Goal: Use online tool/utility: Utilize a website feature to perform a specific function

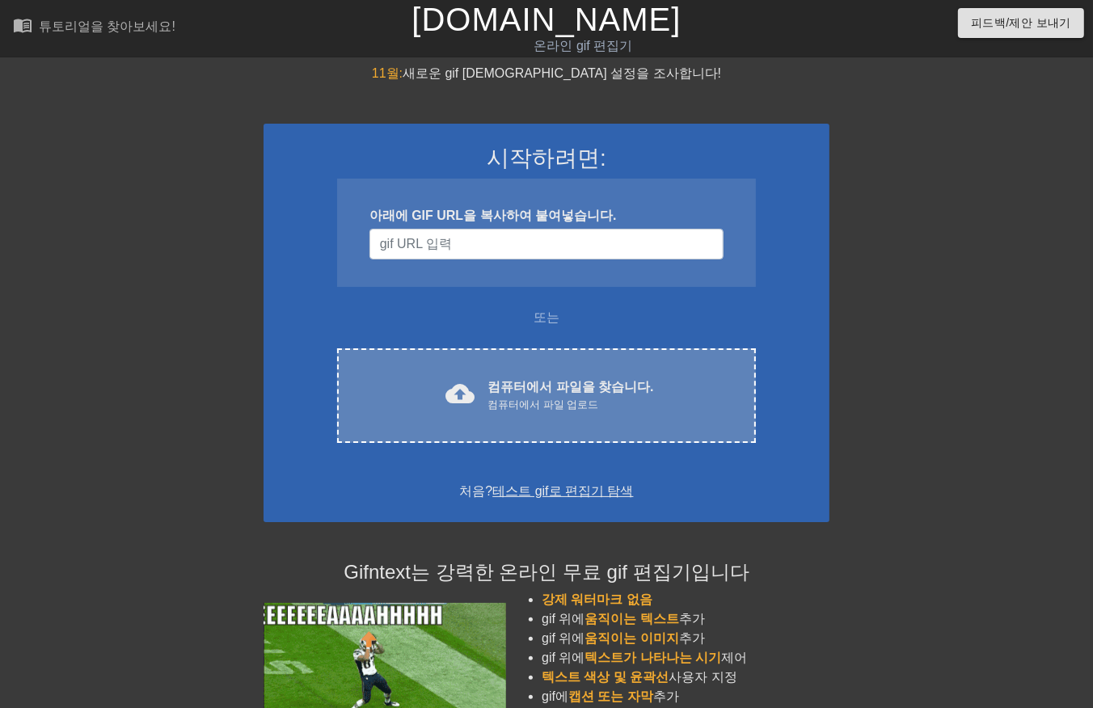
click at [572, 398] on div "컴퓨터에서 파일 업로드" at bounding box center [570, 405] width 166 height 16
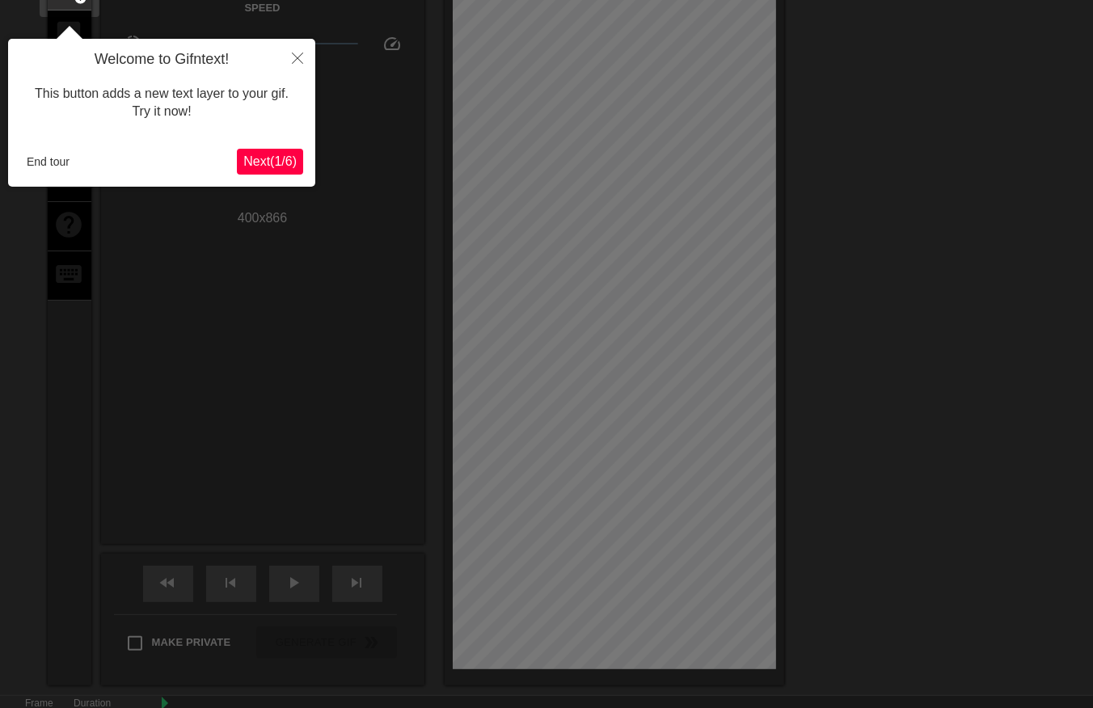
scroll to position [39, 0]
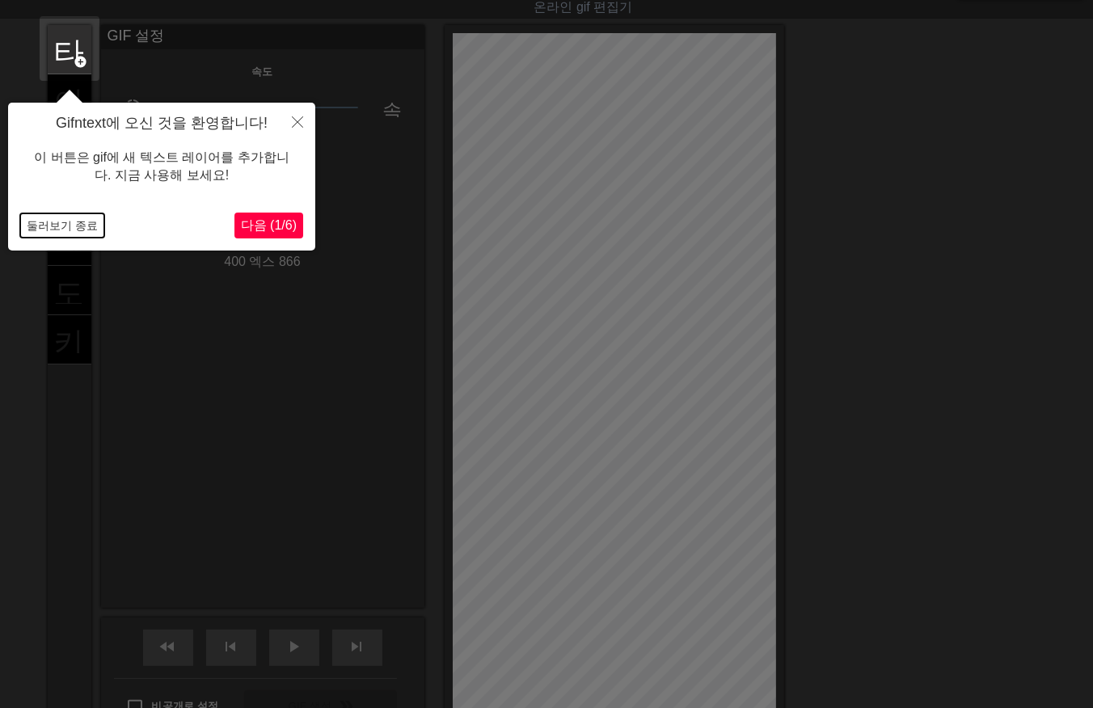
click at [54, 229] on button "둘러보기 종료" at bounding box center [62, 225] width 84 height 24
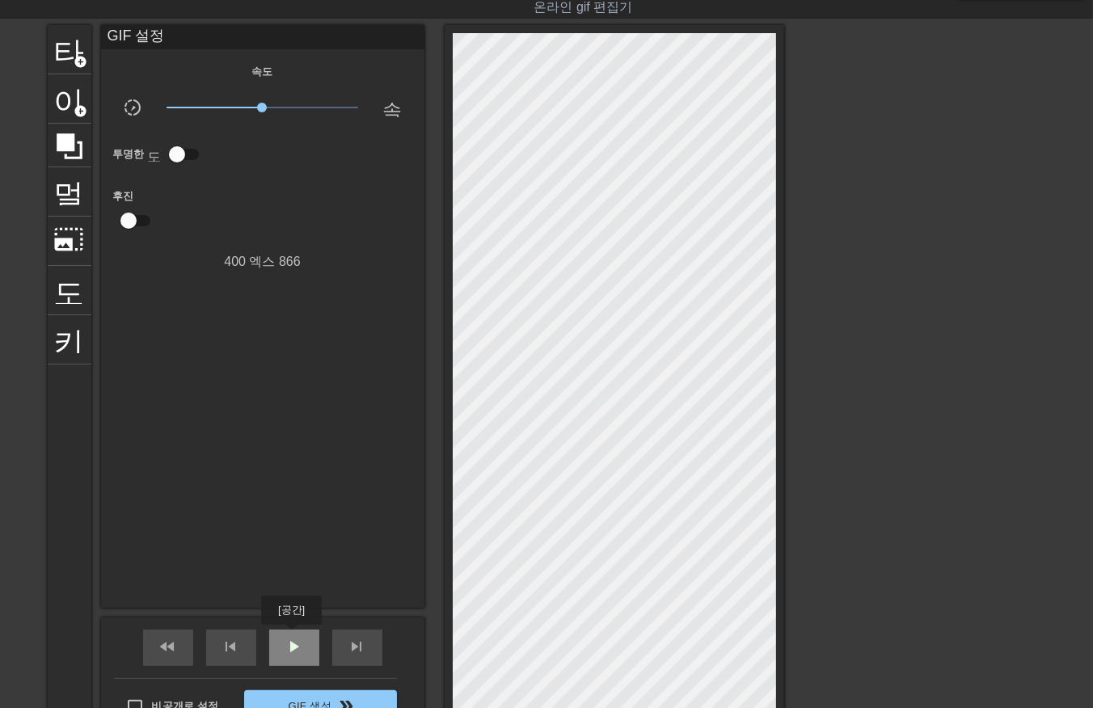
click at [291, 637] on span "play_arrow" at bounding box center [293, 646] width 19 height 19
click at [292, 648] on span "일시 중지" at bounding box center [293, 646] width 19 height 19
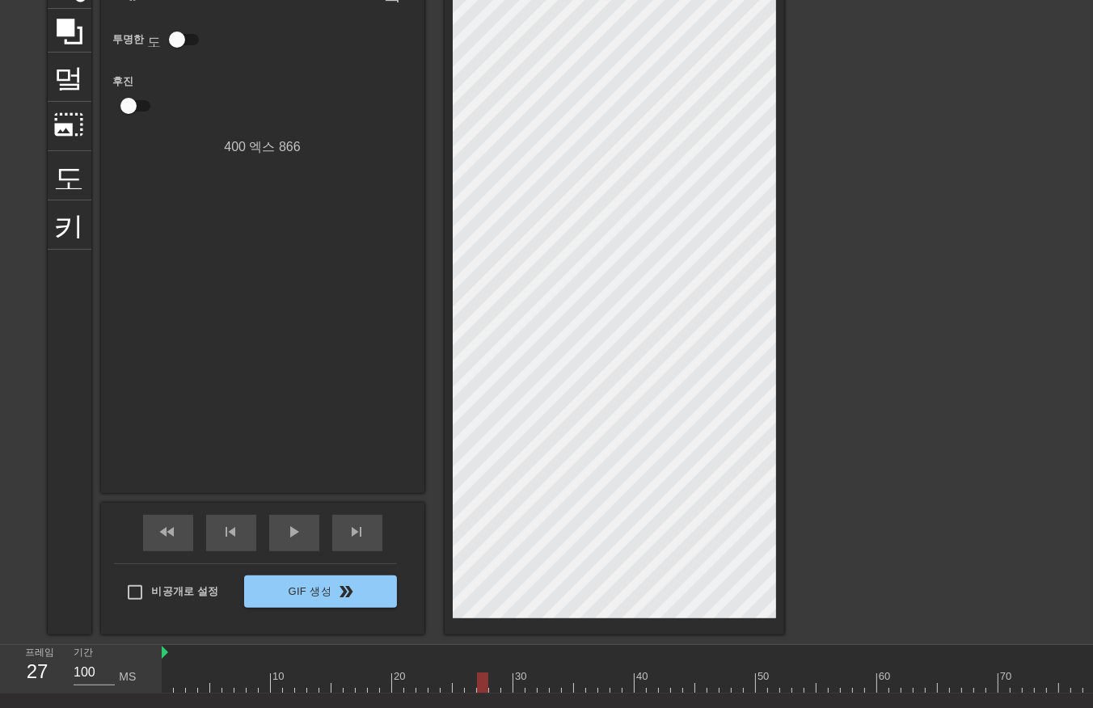
scroll to position [154, 0]
drag, startPoint x: 229, startPoint y: 679, endPoint x: 238, endPoint y: 684, distance: 10.8
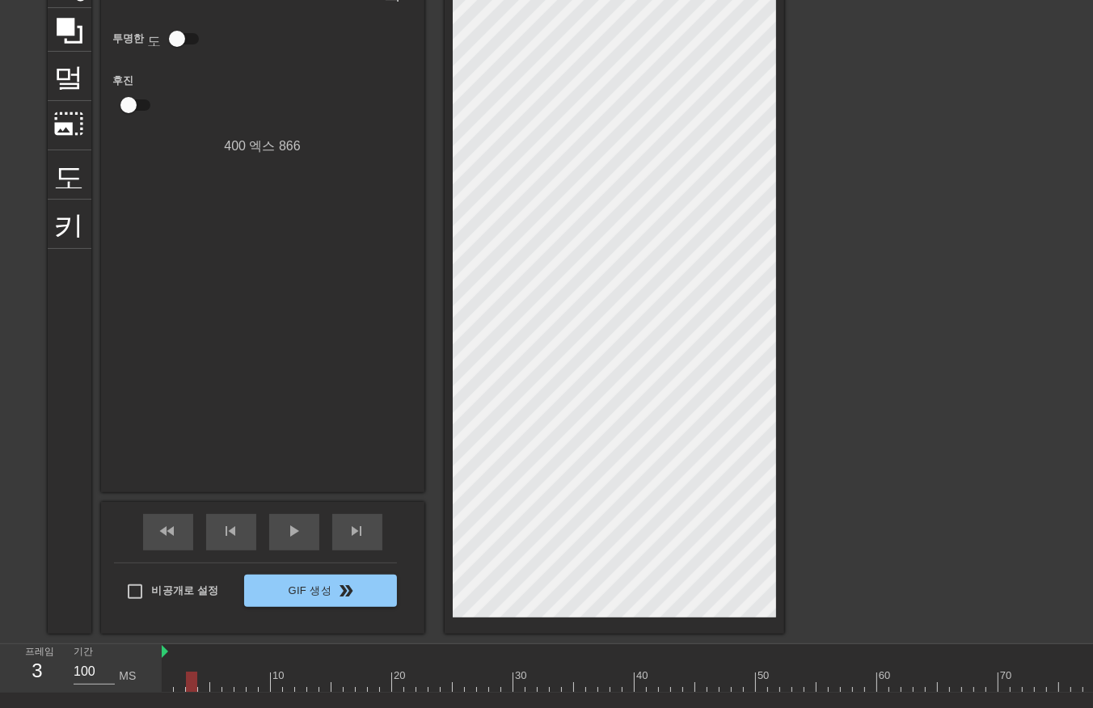
drag, startPoint x: 243, startPoint y: 689, endPoint x: 265, endPoint y: 677, distance: 24.6
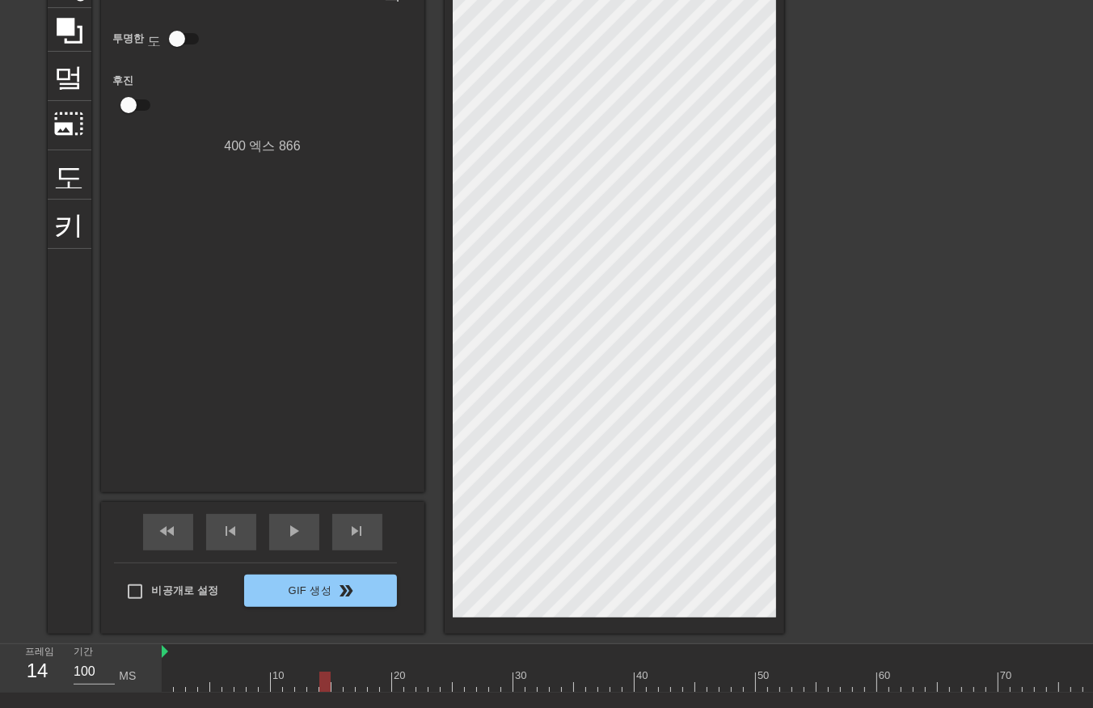
drag, startPoint x: 297, startPoint y: 685, endPoint x: 287, endPoint y: 695, distance: 14.3
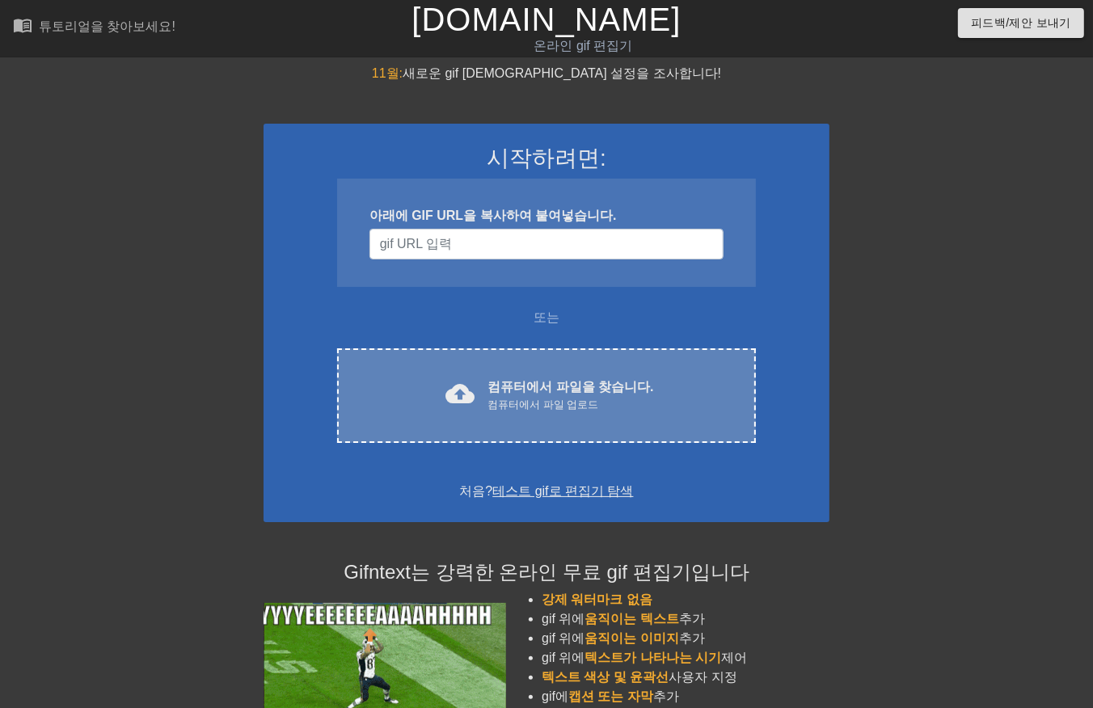
click at [545, 383] on font "컴퓨터에서 파일을 찾습니다." at bounding box center [570, 387] width 166 height 14
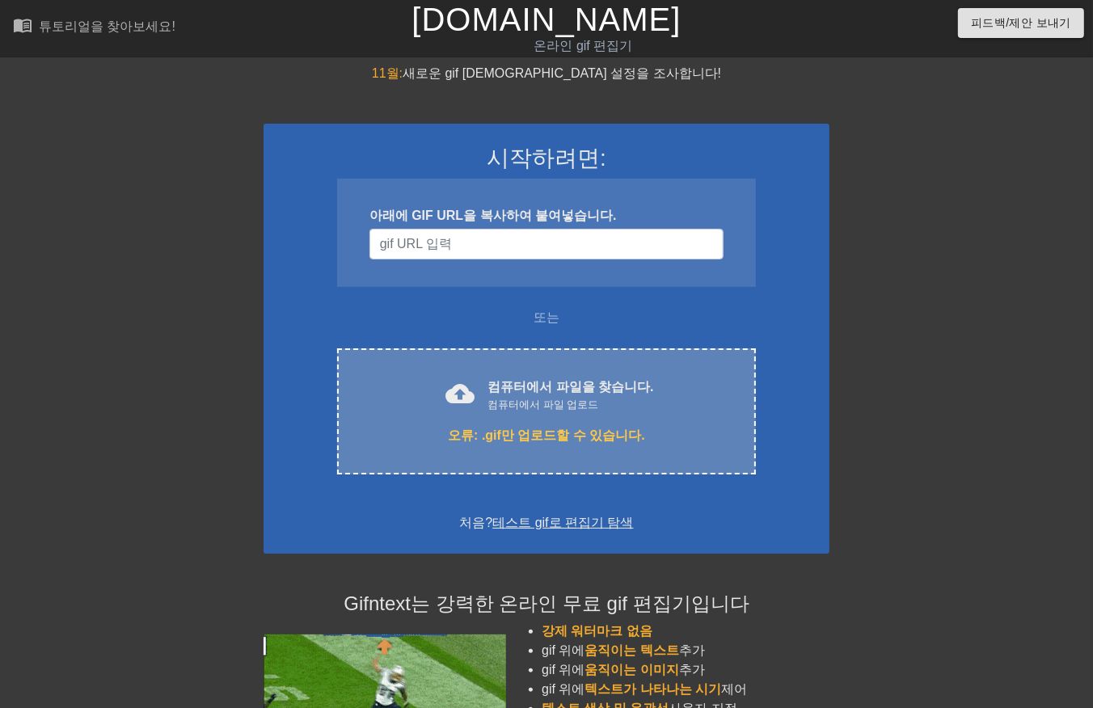
click at [596, 406] on div "컴퓨터에서 파일 업로드" at bounding box center [570, 405] width 166 height 16
click at [513, 402] on div "컴퓨터에서 파일 업로드" at bounding box center [570, 405] width 166 height 16
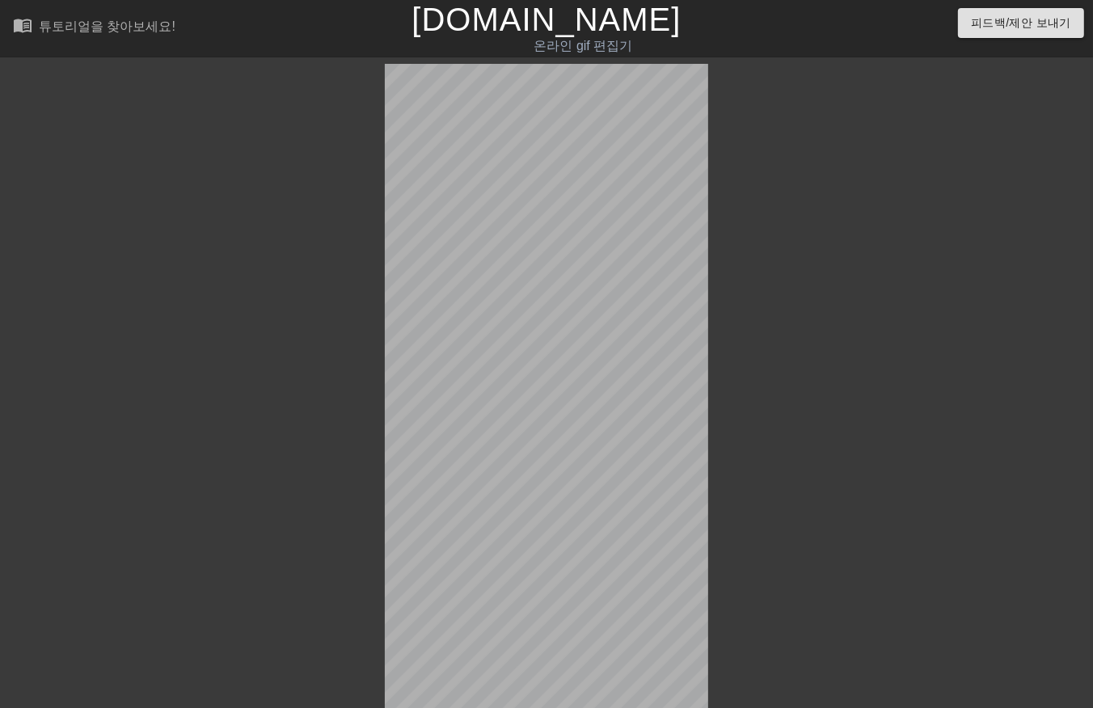
scroll to position [39, 0]
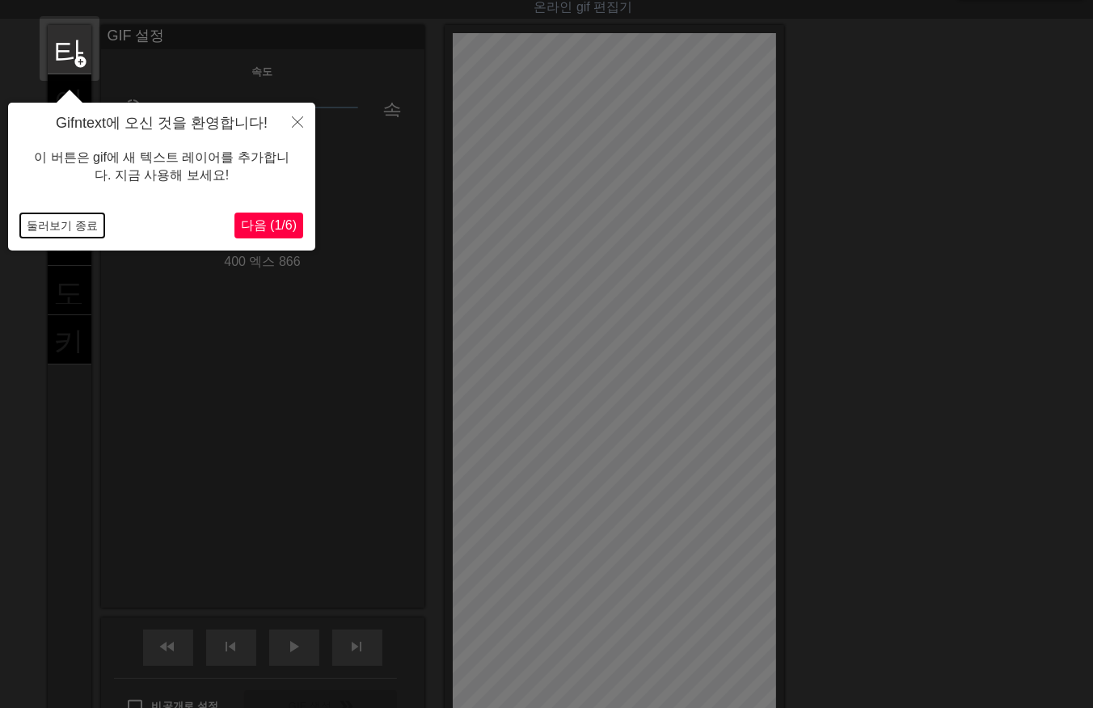
click at [60, 222] on button "둘러보기 종료" at bounding box center [62, 225] width 84 height 24
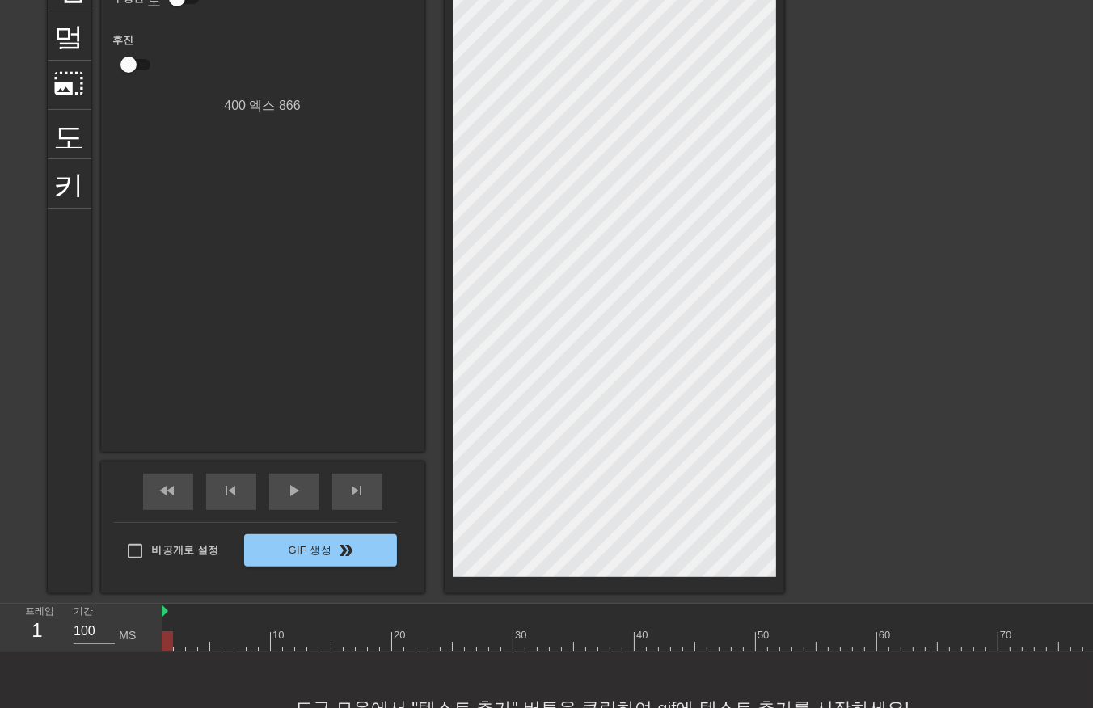
scroll to position [189, 0]
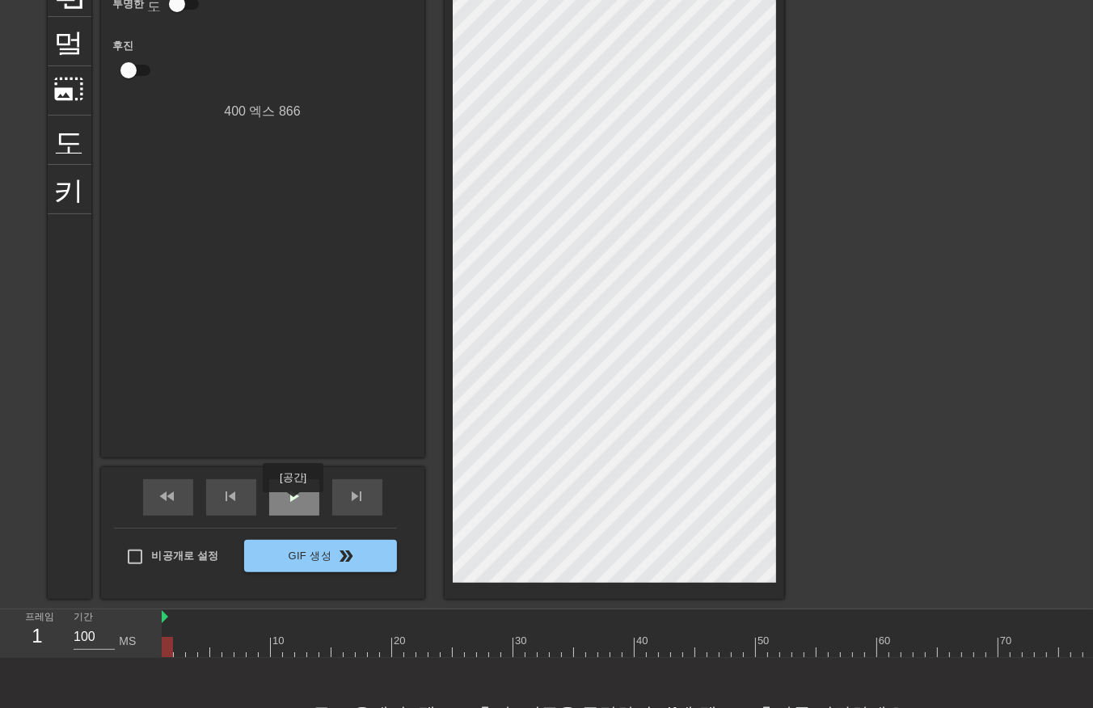
click at [293, 504] on span "play_arrow" at bounding box center [293, 496] width 19 height 19
click at [295, 498] on span "일시 중지" at bounding box center [293, 496] width 19 height 19
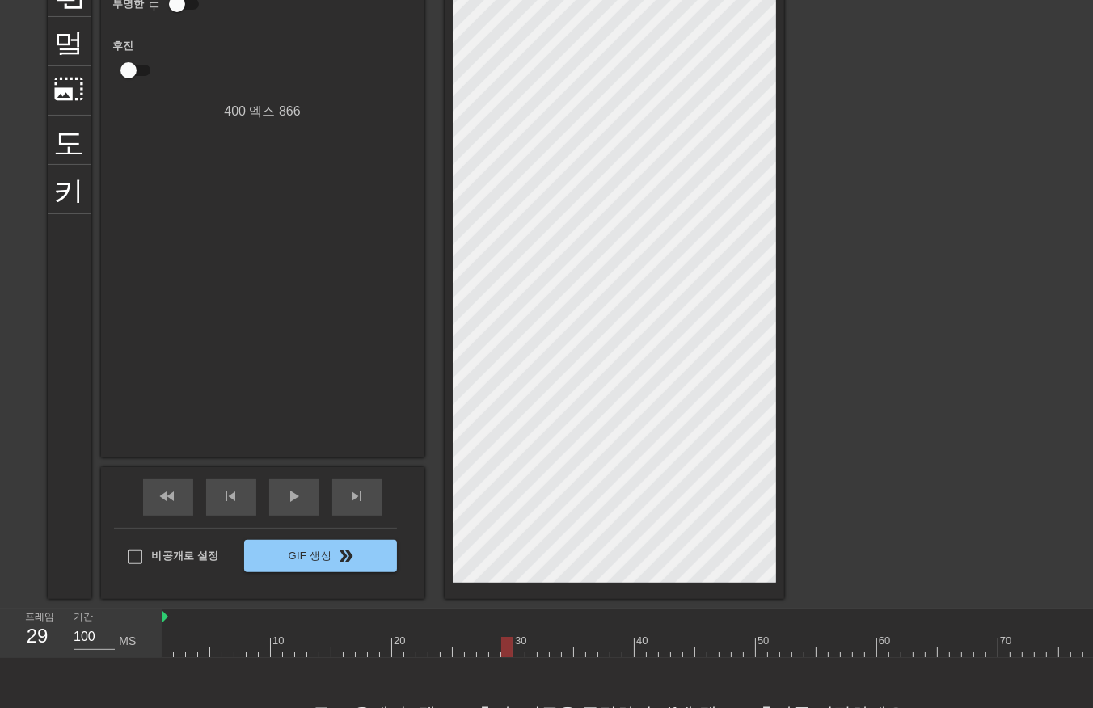
drag, startPoint x: 505, startPoint y: 642, endPoint x: 499, endPoint y: 647, distance: 8.6
drag, startPoint x: 521, startPoint y: 643, endPoint x: 531, endPoint y: 647, distance: 10.5
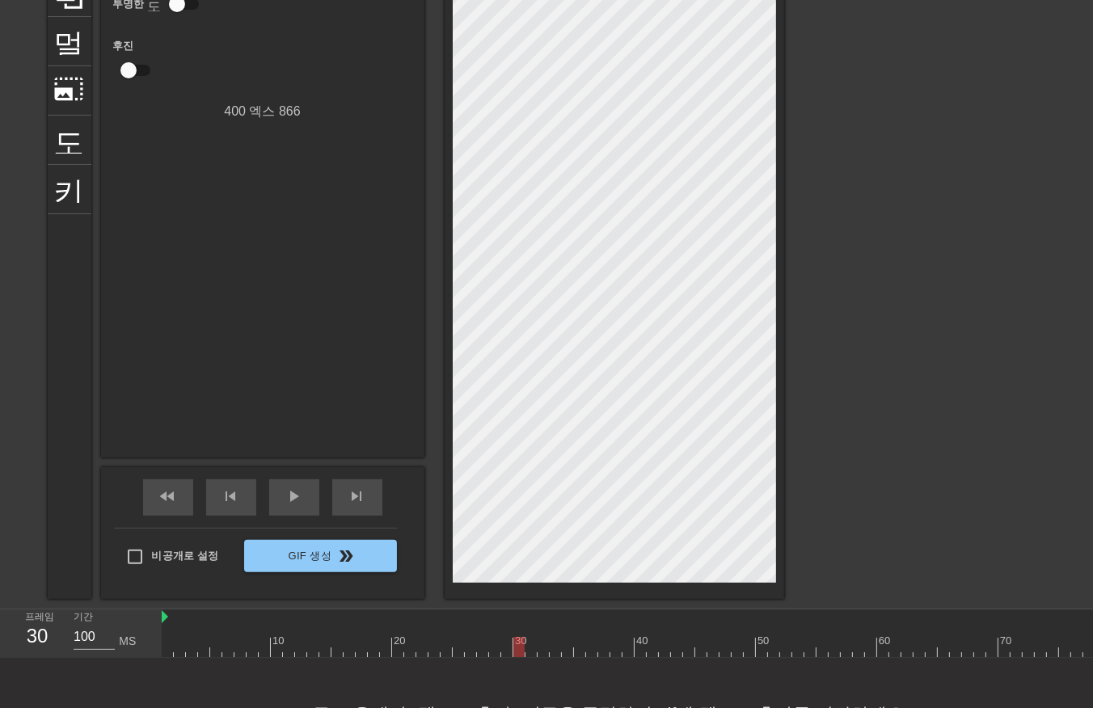
drag, startPoint x: 545, startPoint y: 647, endPoint x: 561, endPoint y: 650, distance: 16.5
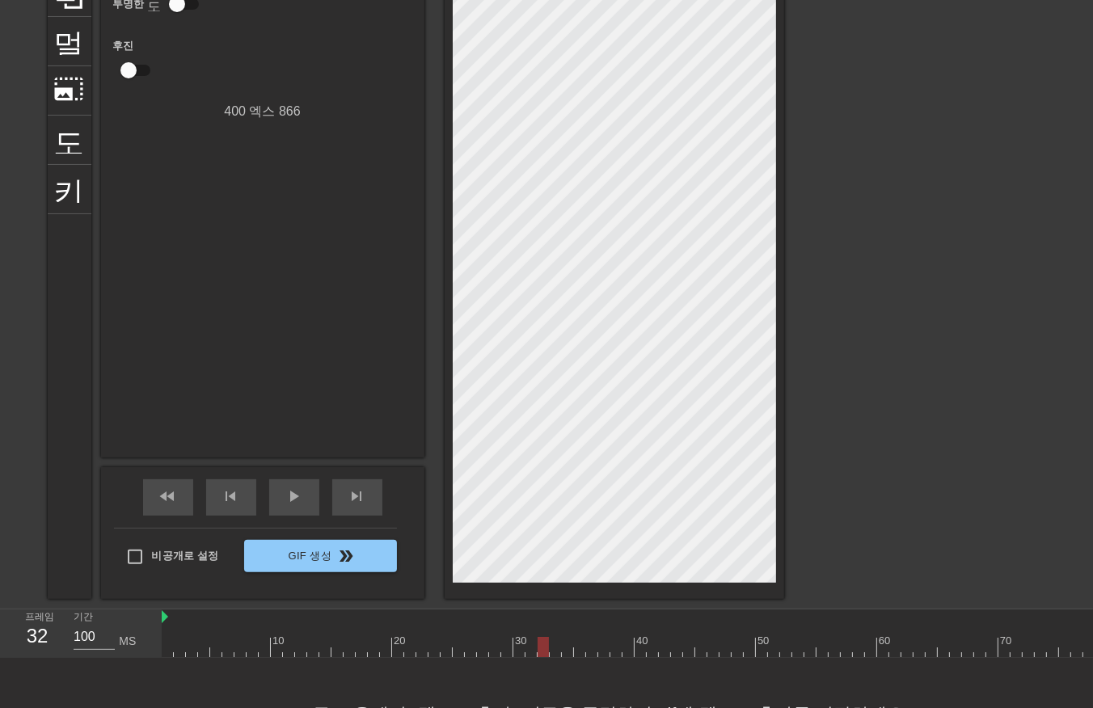
drag, startPoint x: 564, startPoint y: 647, endPoint x: 575, endPoint y: 649, distance: 10.6
drag, startPoint x: 576, startPoint y: 648, endPoint x: 584, endPoint y: 653, distance: 9.4
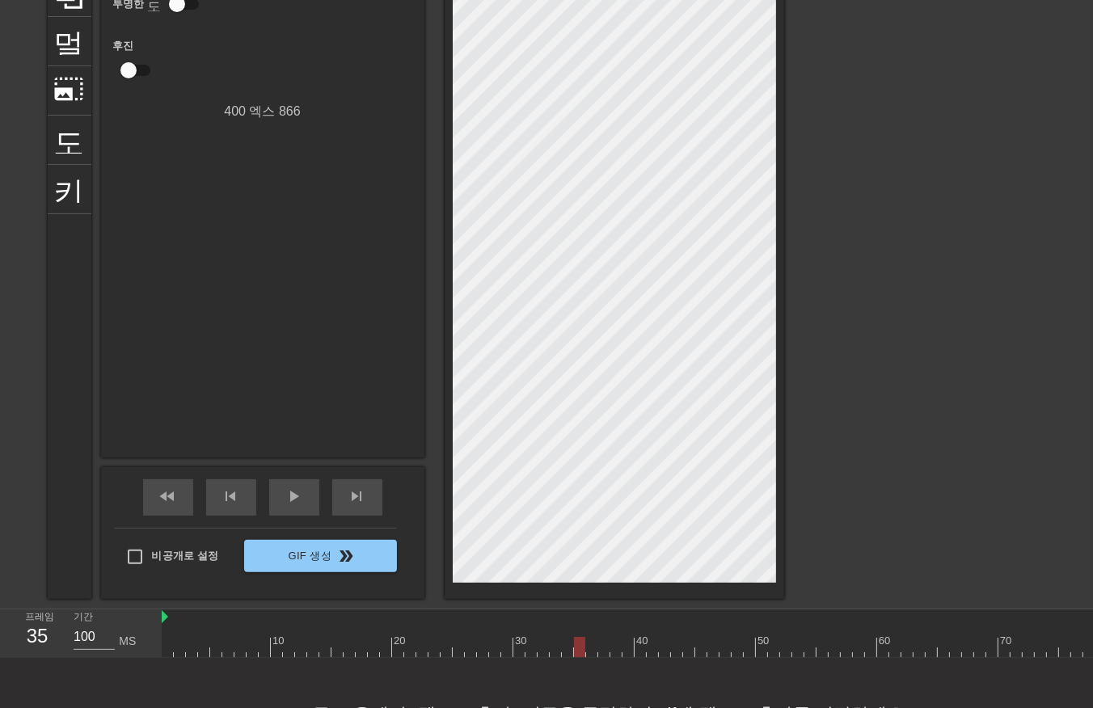
drag, startPoint x: 590, startPoint y: 647, endPoint x: 600, endPoint y: 652, distance: 10.8
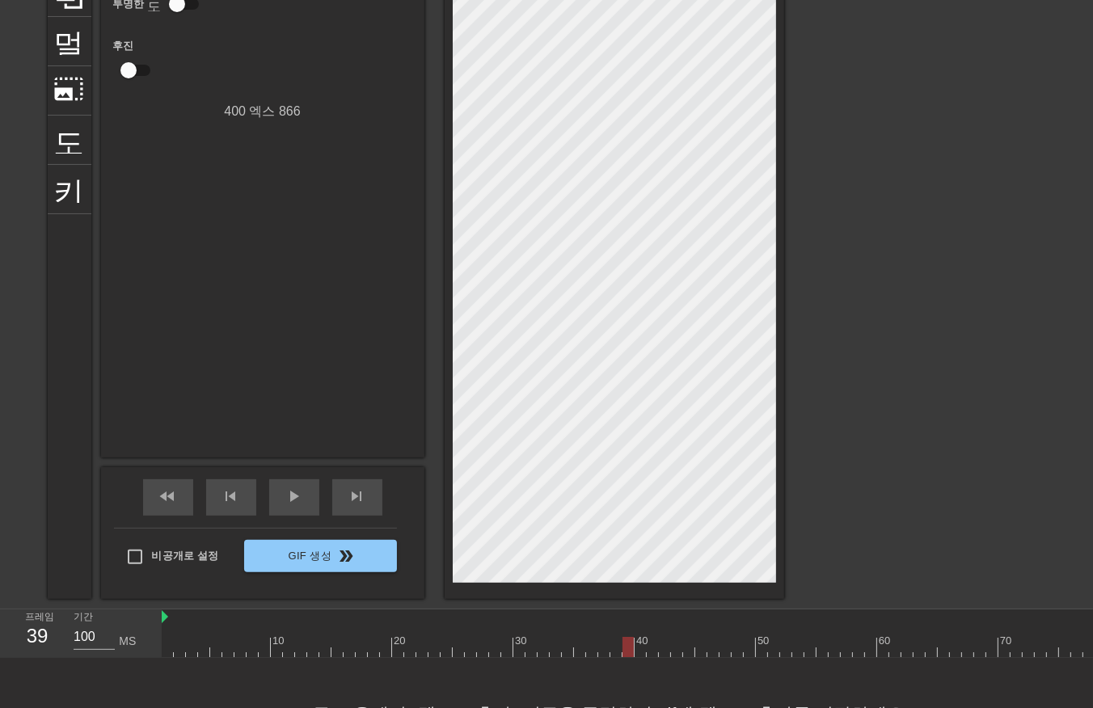
drag, startPoint x: 655, startPoint y: 645, endPoint x: 652, endPoint y: 655, distance: 10.0
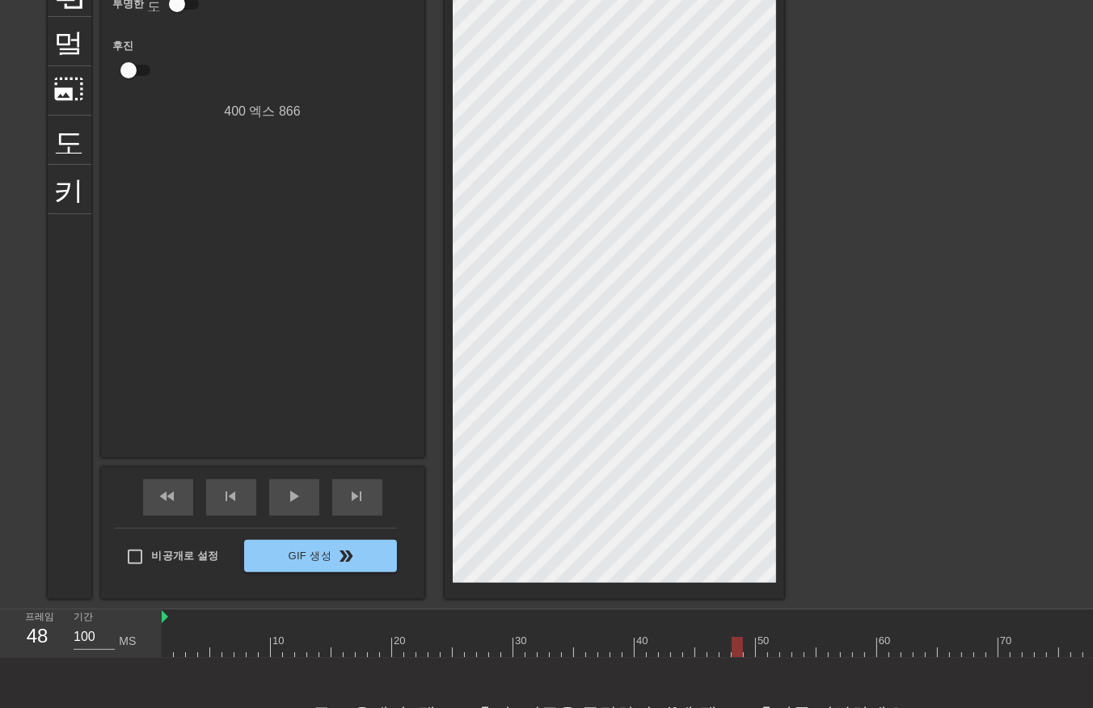
drag, startPoint x: 740, startPoint y: 643, endPoint x: 762, endPoint y: 651, distance: 24.0
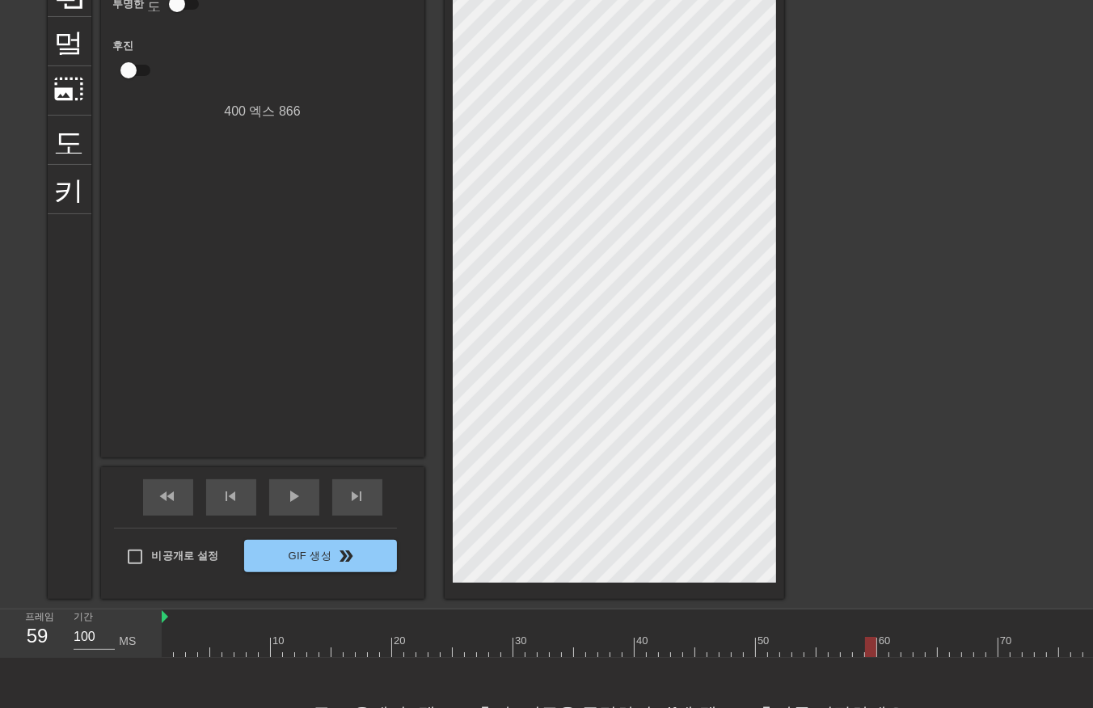
drag, startPoint x: 866, startPoint y: 650, endPoint x: 882, endPoint y: 649, distance: 15.4
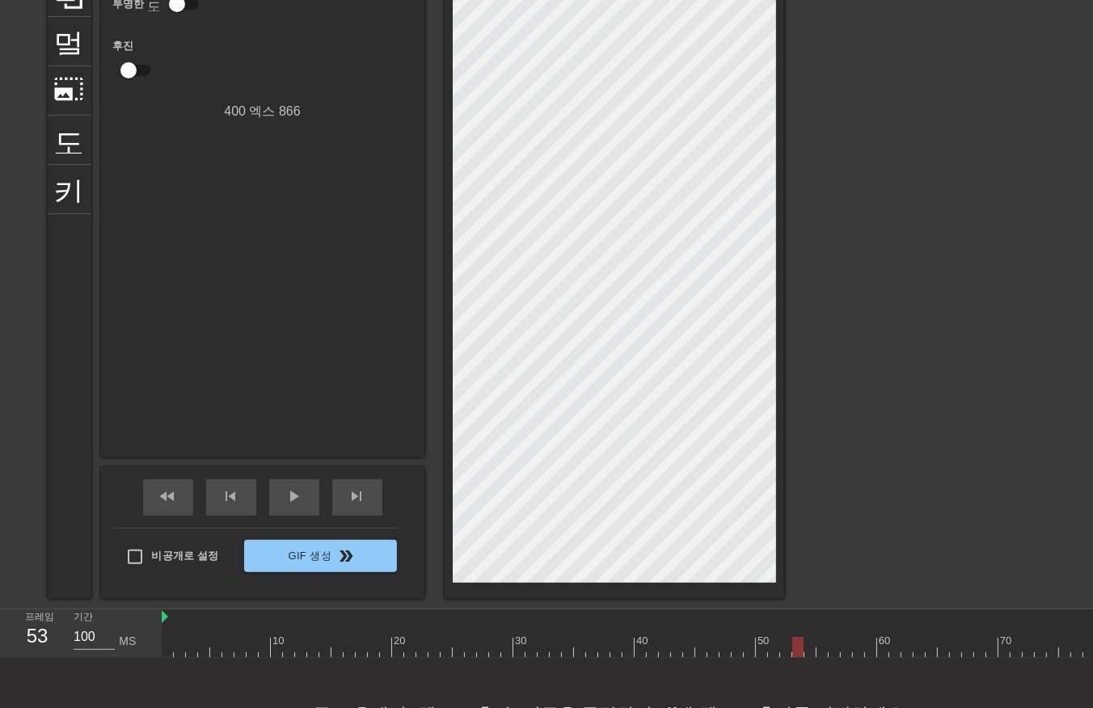
drag, startPoint x: 811, startPoint y: 644, endPoint x: 824, endPoint y: 641, distance: 13.3
drag, startPoint x: 886, startPoint y: 626, endPoint x: 895, endPoint y: 623, distance: 10.0
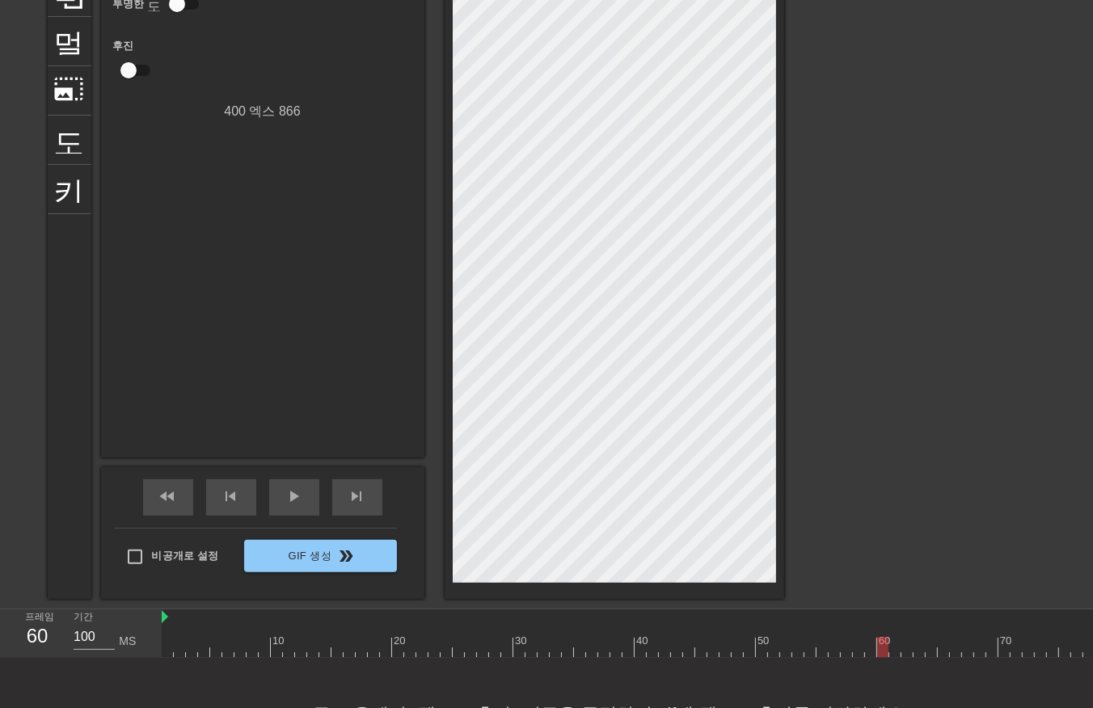
click at [886, 626] on div "60" at bounding box center [883, 636] width 12 height 20
drag, startPoint x: 898, startPoint y: 623, endPoint x: 909, endPoint y: 621, distance: 11.6
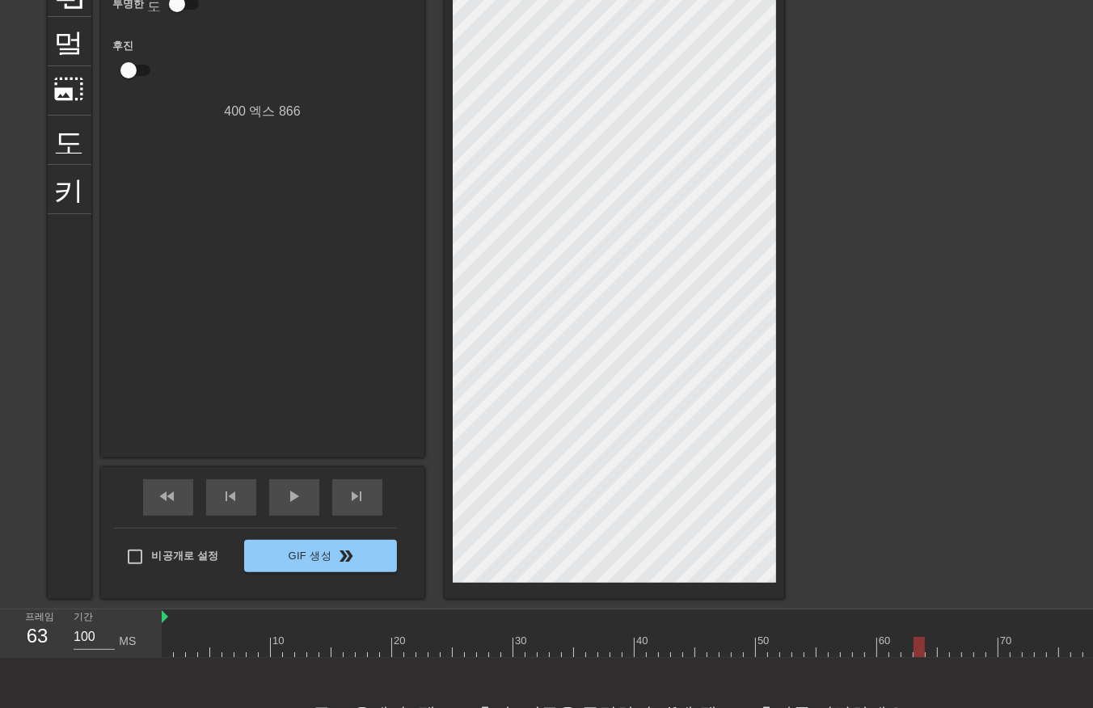
drag, startPoint x: 922, startPoint y: 647, endPoint x: 938, endPoint y: 642, distance: 16.4
click at [924, 647] on div at bounding box center [918, 647] width 11 height 20
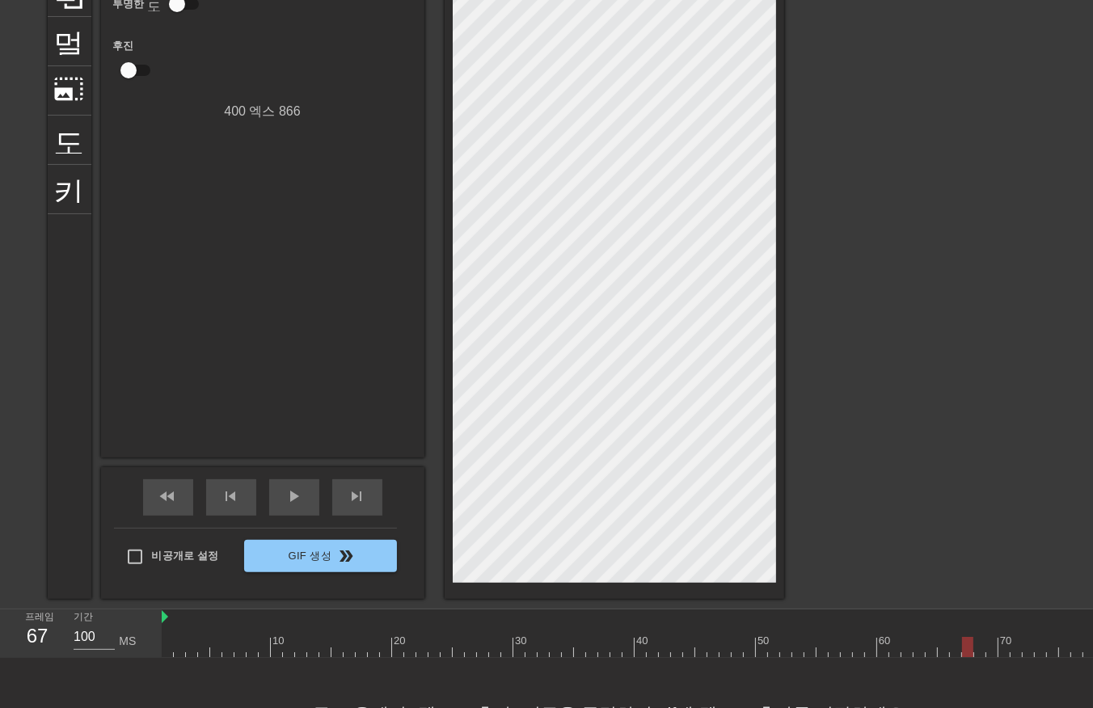
click at [798, 657] on div "10 20 30 40 50 60 70 80 90 100 110 120 130 140 150 160" at bounding box center [501, 633] width 2279 height 48
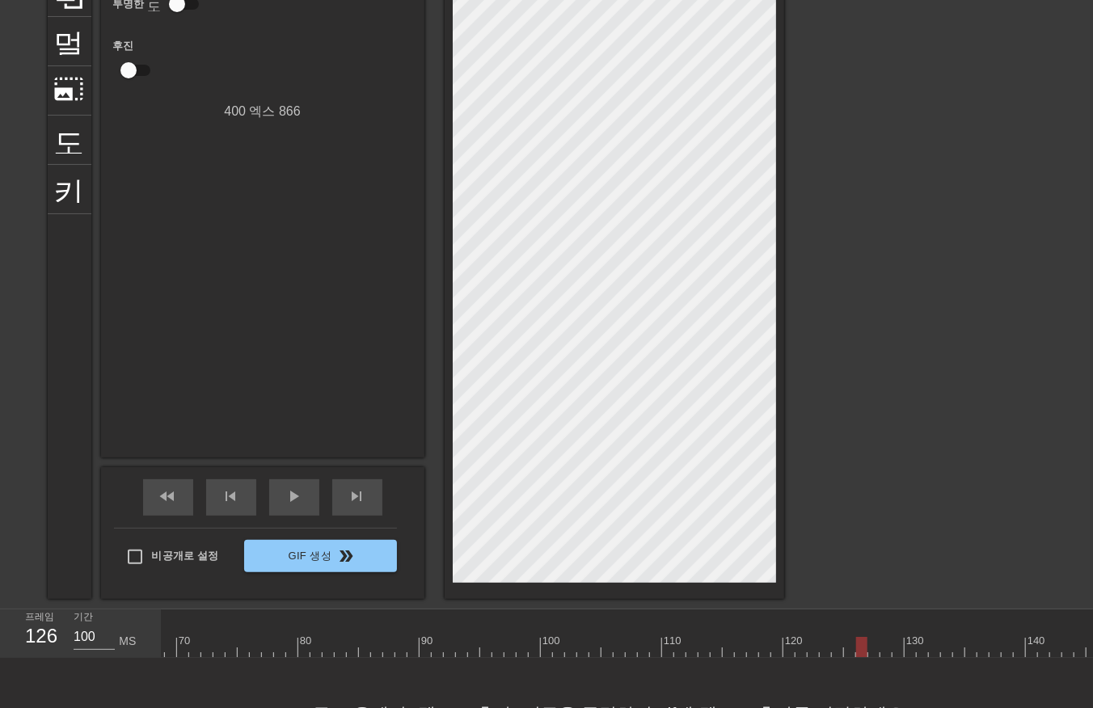
drag, startPoint x: 860, startPoint y: 647, endPoint x: 883, endPoint y: 641, distance: 23.3
click at [874, 645] on div at bounding box center [480, 647] width 2279 height 20
drag, startPoint x: 891, startPoint y: 638, endPoint x: 912, endPoint y: 630, distance: 22.5
click at [891, 639] on div at bounding box center [480, 647] width 2279 height 20
click at [923, 628] on div at bounding box center [923, 636] width 12 height 20
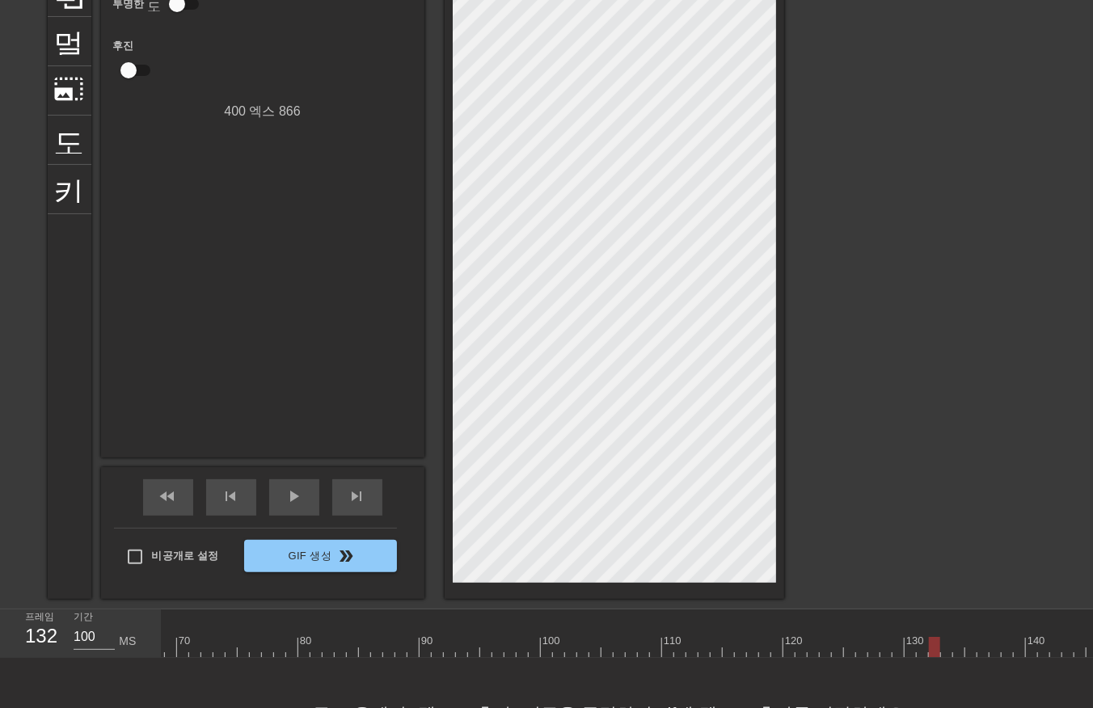
click at [930, 647] on div at bounding box center [480, 647] width 2279 height 20
click at [951, 643] on div at bounding box center [480, 647] width 2279 height 20
drag, startPoint x: 975, startPoint y: 635, endPoint x: 984, endPoint y: 636, distance: 8.9
click at [976, 637] on div at bounding box center [480, 647] width 2279 height 20
click at [997, 644] on div at bounding box center [480, 647] width 2279 height 20
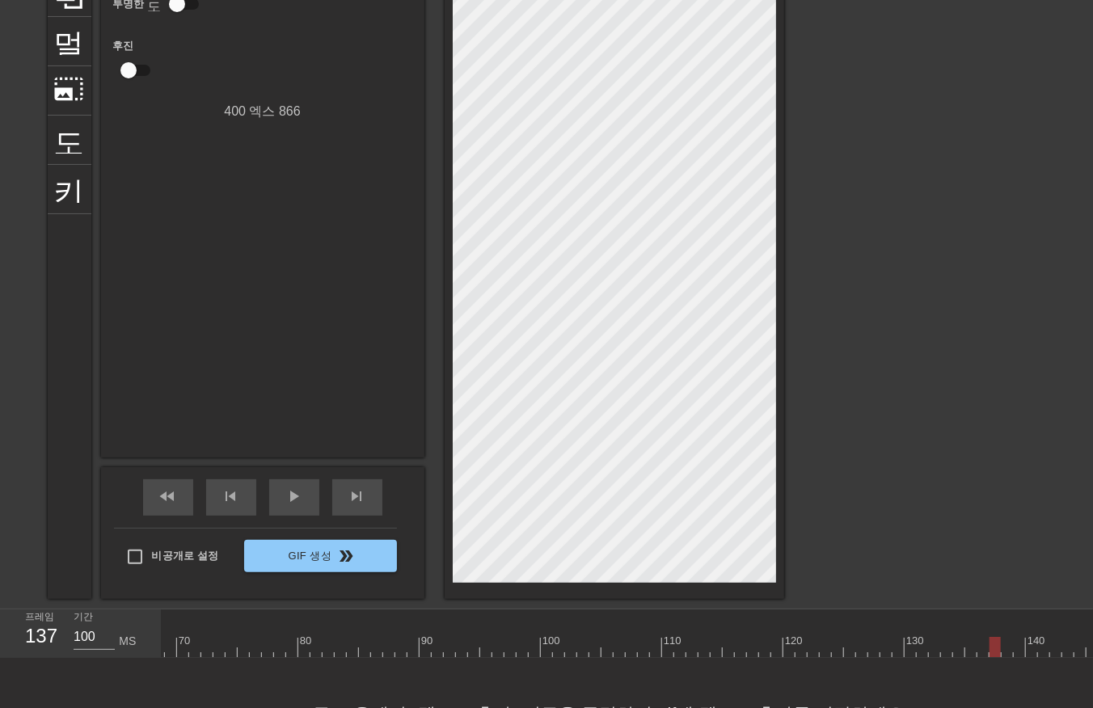
click at [999, 645] on div at bounding box center [994, 647] width 11 height 20
click at [1005, 652] on div at bounding box center [480, 647] width 2279 height 20
click at [1022, 649] on div at bounding box center [480, 647] width 2279 height 20
drag, startPoint x: 1030, startPoint y: 647, endPoint x: 1039, endPoint y: 645, distance: 8.2
click at [1037, 647] on div at bounding box center [480, 647] width 2279 height 20
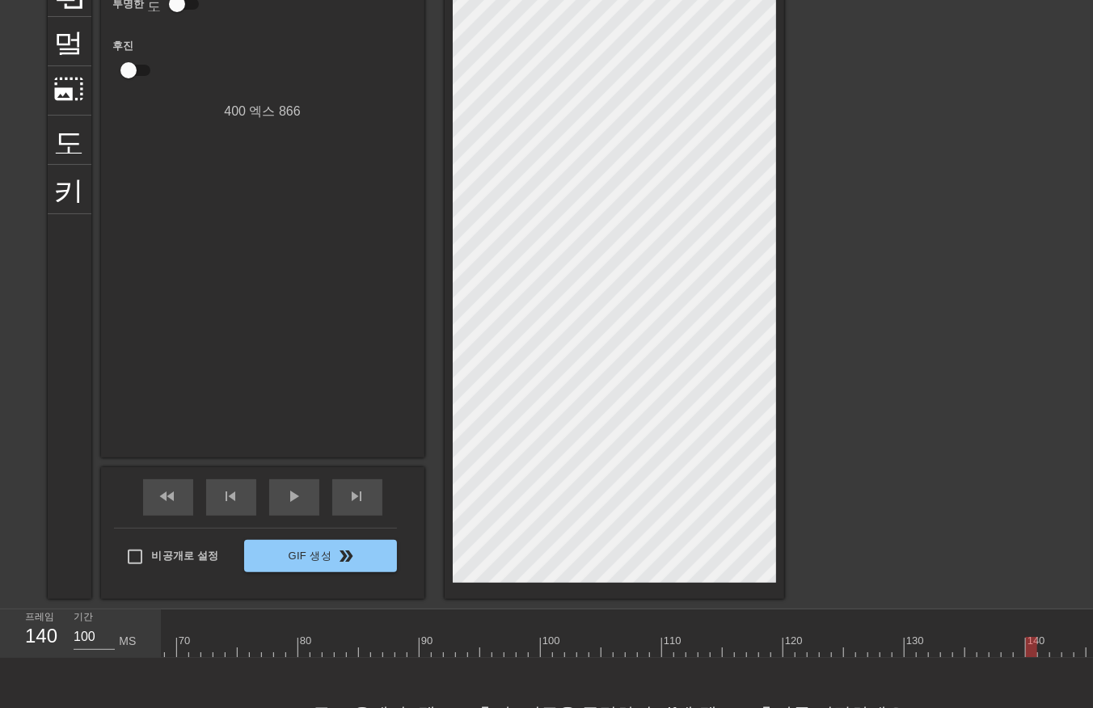
click at [1044, 647] on div at bounding box center [480, 647] width 2279 height 20
click at [1047, 648] on div at bounding box center [480, 647] width 2279 height 20
click at [1047, 652] on div at bounding box center [480, 647] width 2279 height 20
click at [1053, 653] on div at bounding box center [480, 647] width 2279 height 20
drag, startPoint x: 1065, startPoint y: 649, endPoint x: 1078, endPoint y: 648, distance: 13.0
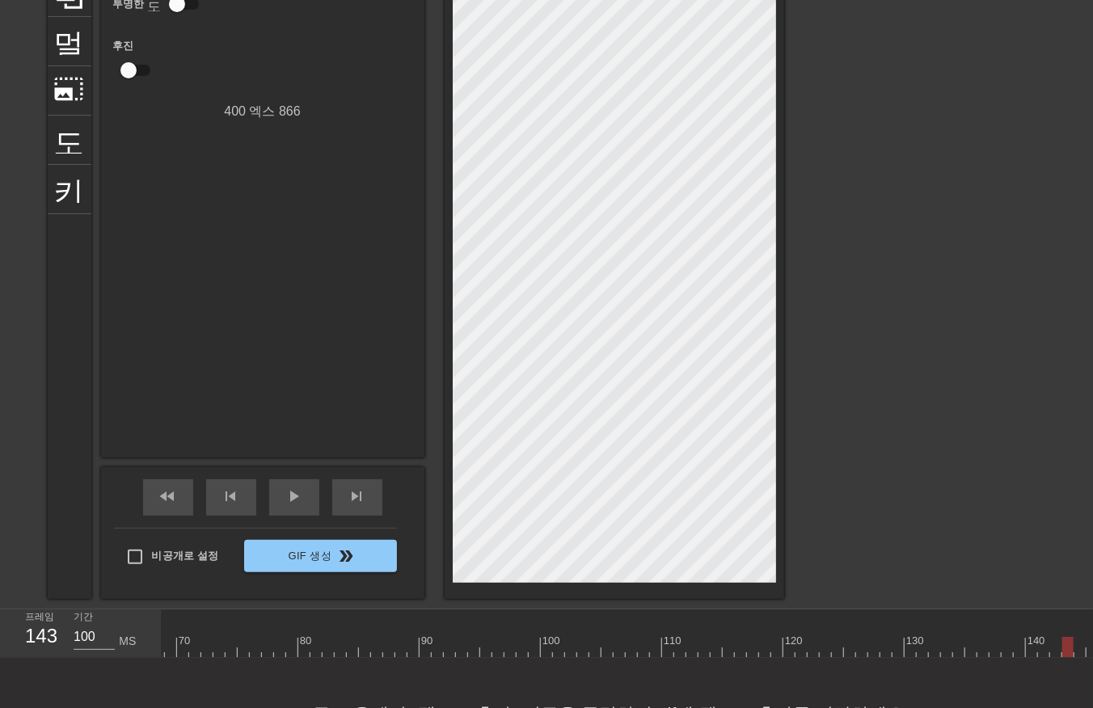
click at [1067, 649] on div at bounding box center [480, 647] width 2279 height 20
drag, startPoint x: 1079, startPoint y: 648, endPoint x: 1091, endPoint y: 645, distance: 12.5
click at [1084, 650] on div at bounding box center [480, 647] width 2279 height 20
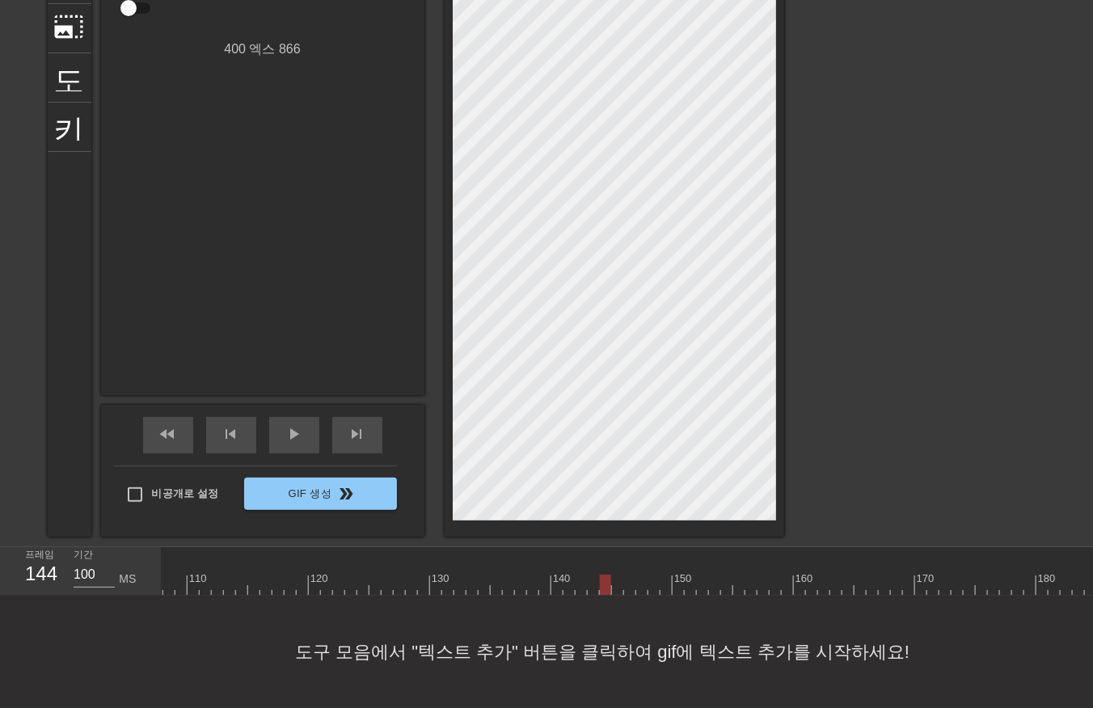
scroll to position [0, 1352]
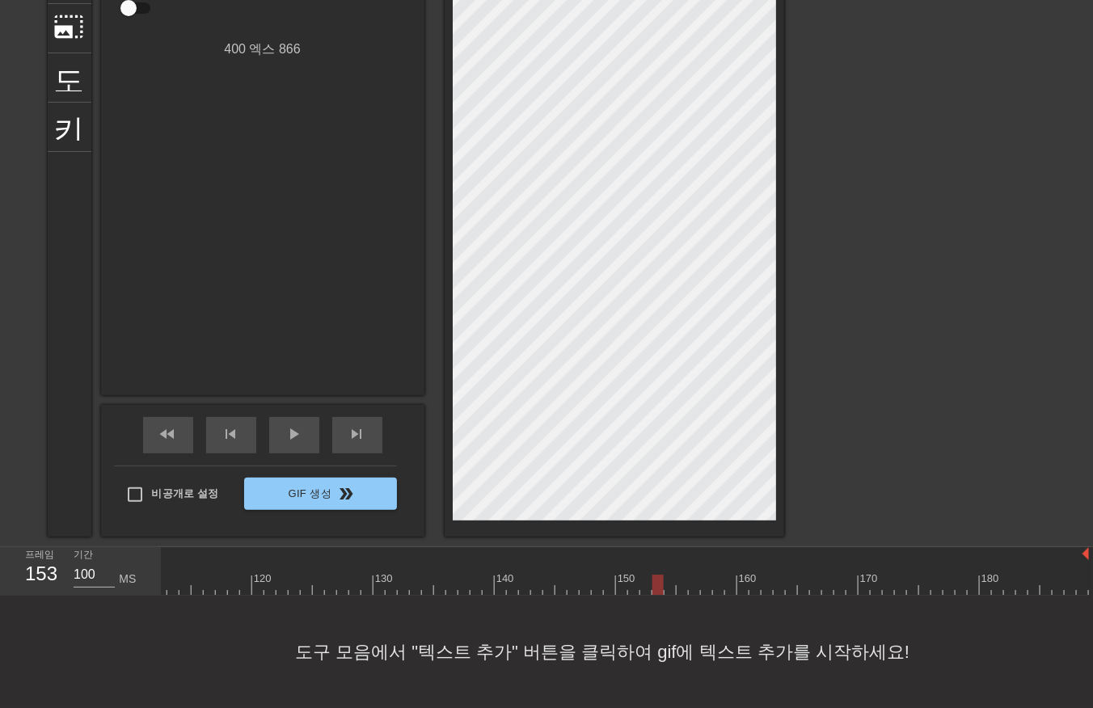
drag, startPoint x: 655, startPoint y: 574, endPoint x: 676, endPoint y: 567, distance: 22.2
drag, startPoint x: 681, startPoint y: 564, endPoint x: 697, endPoint y: 559, distance: 16.9
drag, startPoint x: 706, startPoint y: 556, endPoint x: 723, endPoint y: 552, distance: 18.2
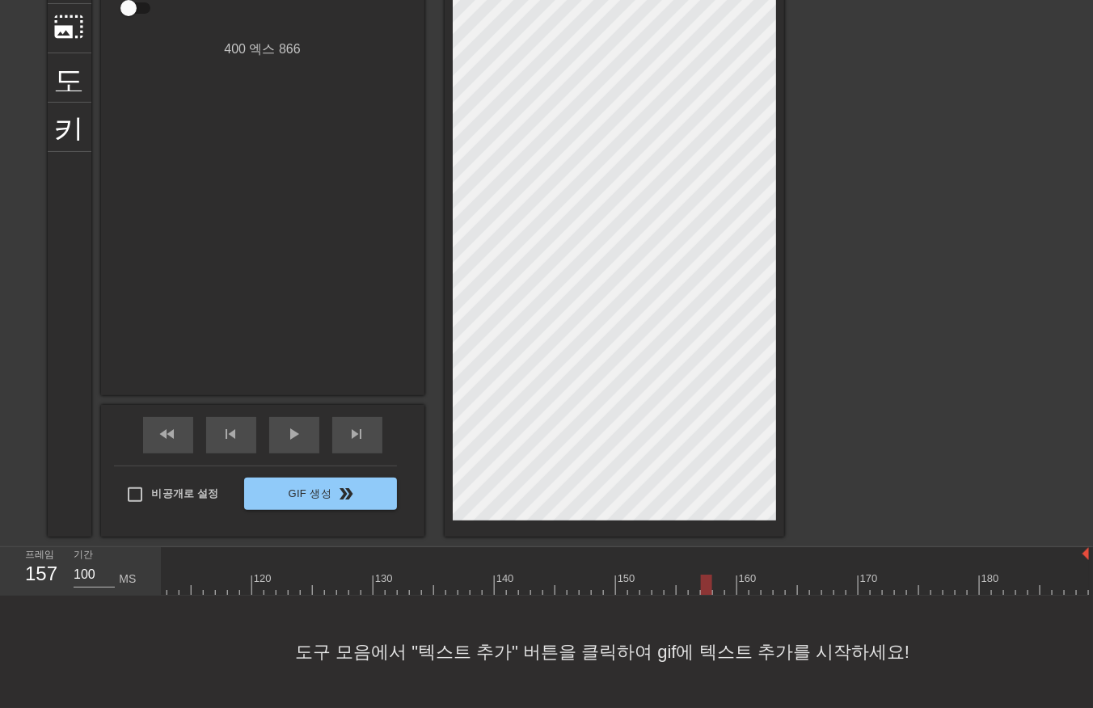
click at [707, 563] on div at bounding box center [707, 573] width 12 height 20
drag, startPoint x: 732, startPoint y: 550, endPoint x: 761, endPoint y: 550, distance: 28.3
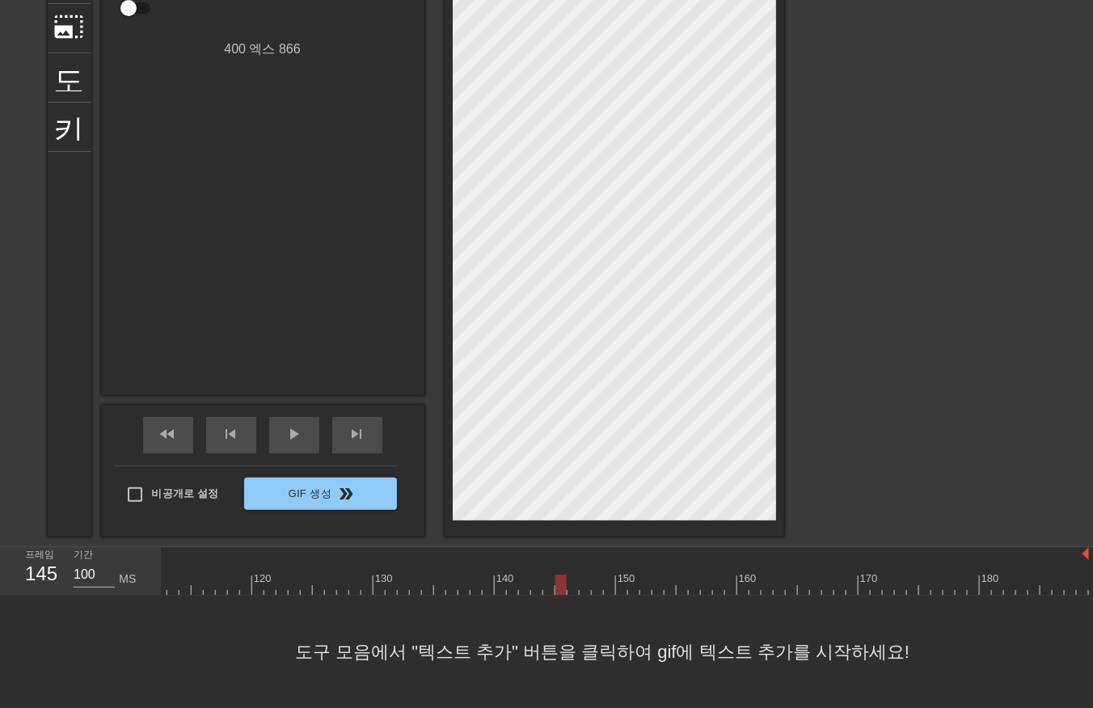
drag, startPoint x: 623, startPoint y: 572, endPoint x: 633, endPoint y: 579, distance: 11.7
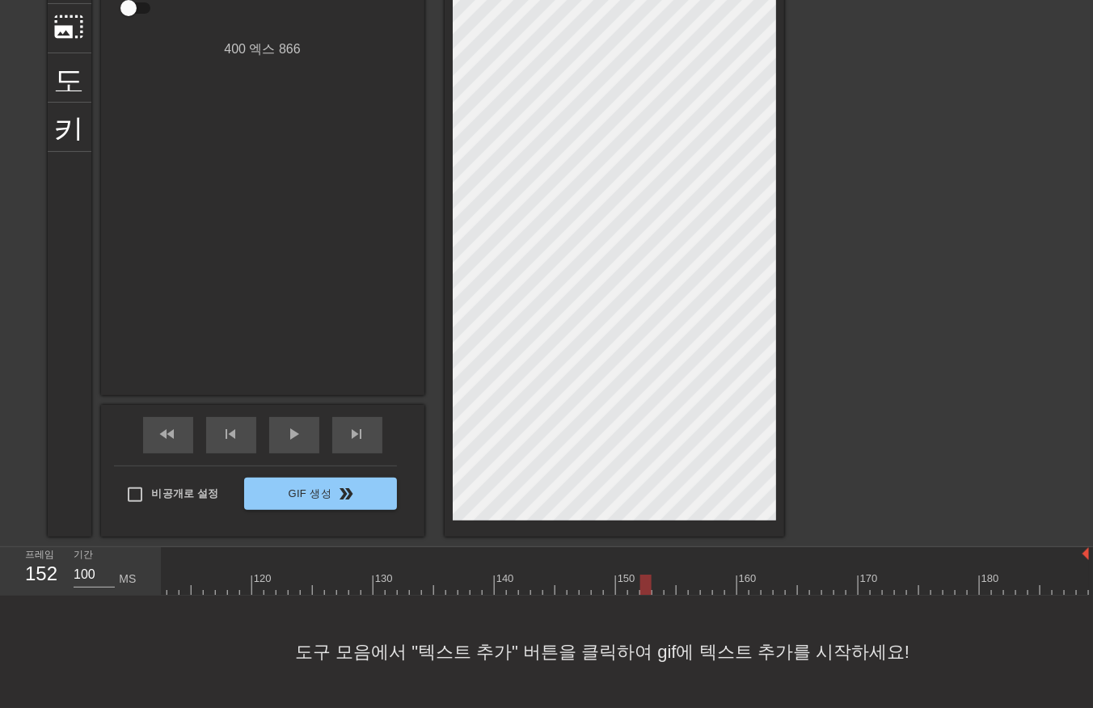
drag, startPoint x: 644, startPoint y: 579, endPoint x: 657, endPoint y: 575, distance: 13.3
drag, startPoint x: 675, startPoint y: 572, endPoint x: 693, endPoint y: 570, distance: 17.9
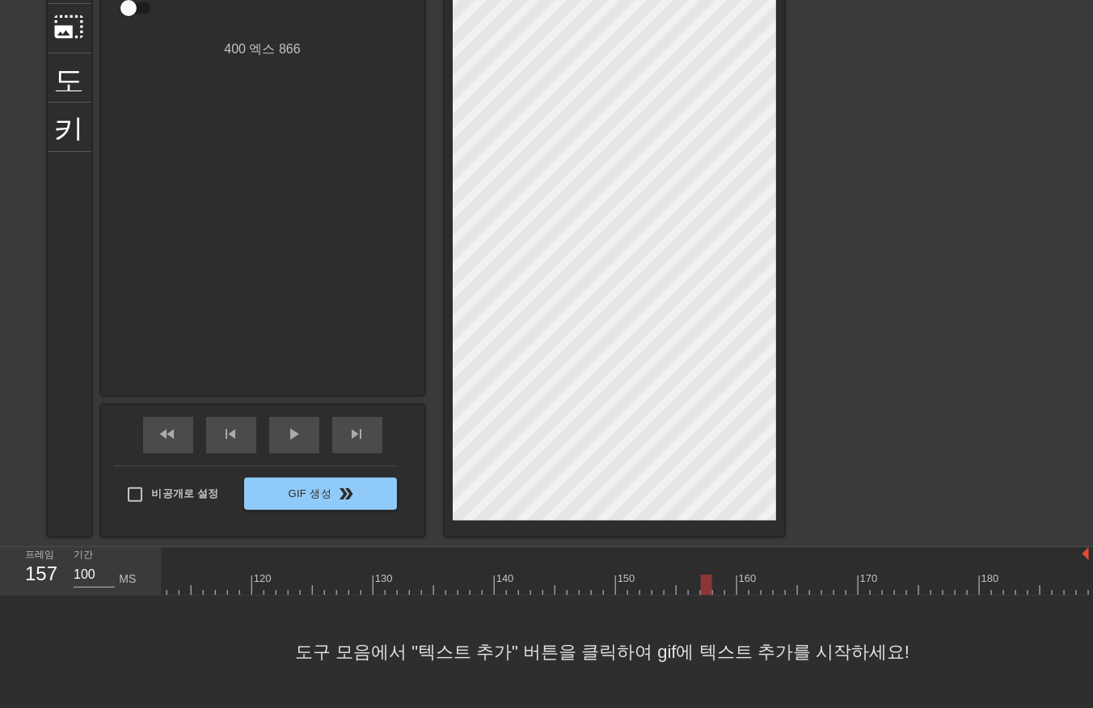
drag, startPoint x: 704, startPoint y: 566, endPoint x: 715, endPoint y: 562, distance: 12.0
click at [731, 563] on div at bounding box center [731, 573] width 12 height 20
drag, startPoint x: 760, startPoint y: 554, endPoint x: 769, endPoint y: 559, distance: 10.8
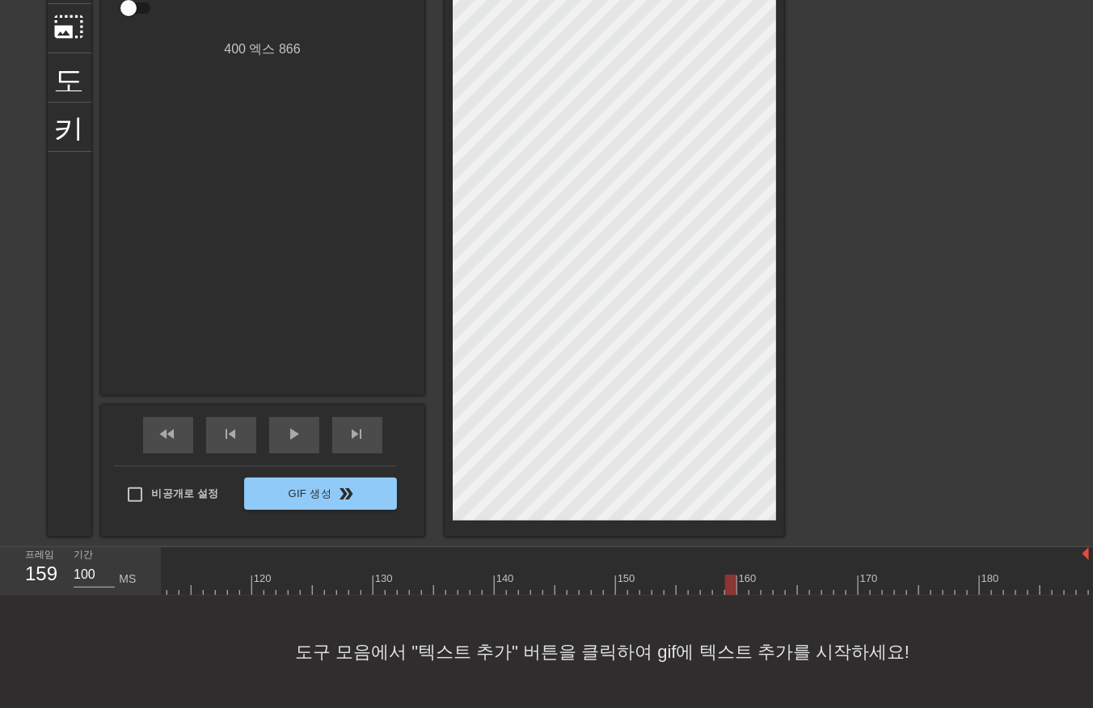
drag, startPoint x: 780, startPoint y: 560, endPoint x: 808, endPoint y: 567, distance: 29.0
drag, startPoint x: 810, startPoint y: 564, endPoint x: 823, endPoint y: 559, distance: 13.8
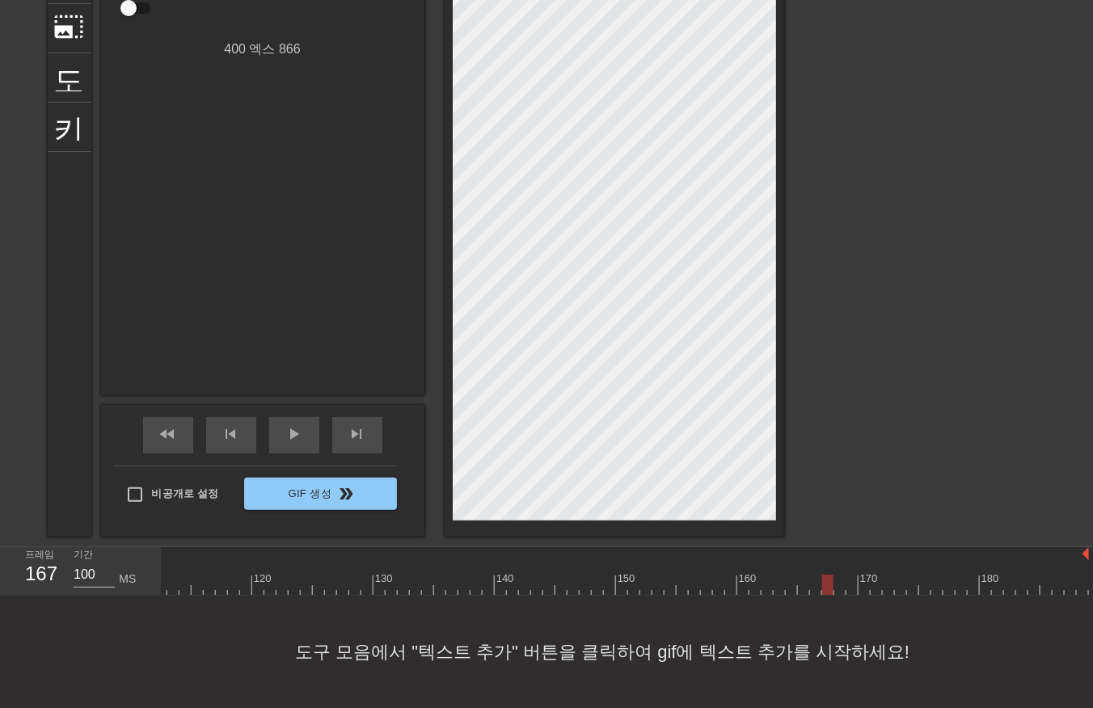
click at [831, 563] on div at bounding box center [828, 573] width 12 height 20
drag, startPoint x: 841, startPoint y: 551, endPoint x: 853, endPoint y: 548, distance: 12.5
drag, startPoint x: 855, startPoint y: 547, endPoint x: 869, endPoint y: 544, distance: 14.1
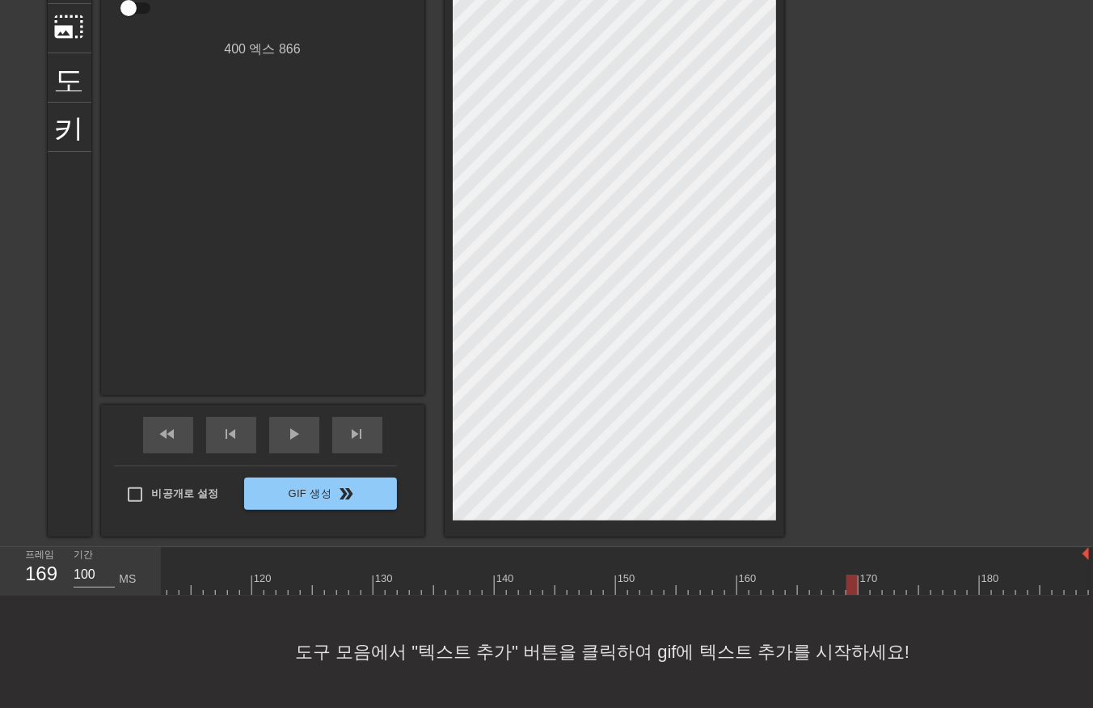
drag, startPoint x: 870, startPoint y: 543, endPoint x: 881, endPoint y: 540, distance: 11.8
drag, startPoint x: 886, startPoint y: 537, endPoint x: 895, endPoint y: 537, distance: 8.9
drag, startPoint x: 900, startPoint y: 537, endPoint x: 916, endPoint y: 532, distance: 17.1
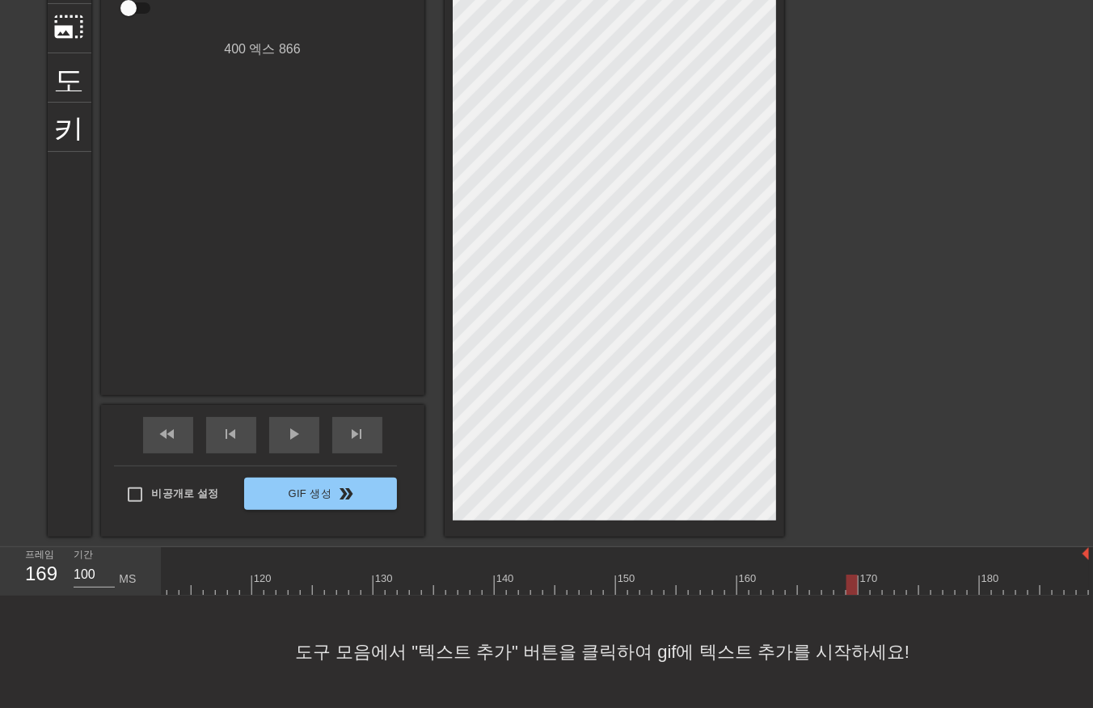
drag, startPoint x: 916, startPoint y: 532, endPoint x: 931, endPoint y: 533, distance: 15.4
click at [926, 534] on div "menu_book 튜토리얼을 찾아보세요! Gifntext.com 온라인 gif 편집기 피드백/제안 보내기 타이틀 add_circle 이미지 a…" at bounding box center [546, 228] width 1093 height 959
drag, startPoint x: 902, startPoint y: 570, endPoint x: 913, endPoint y: 571, distance: 11.4
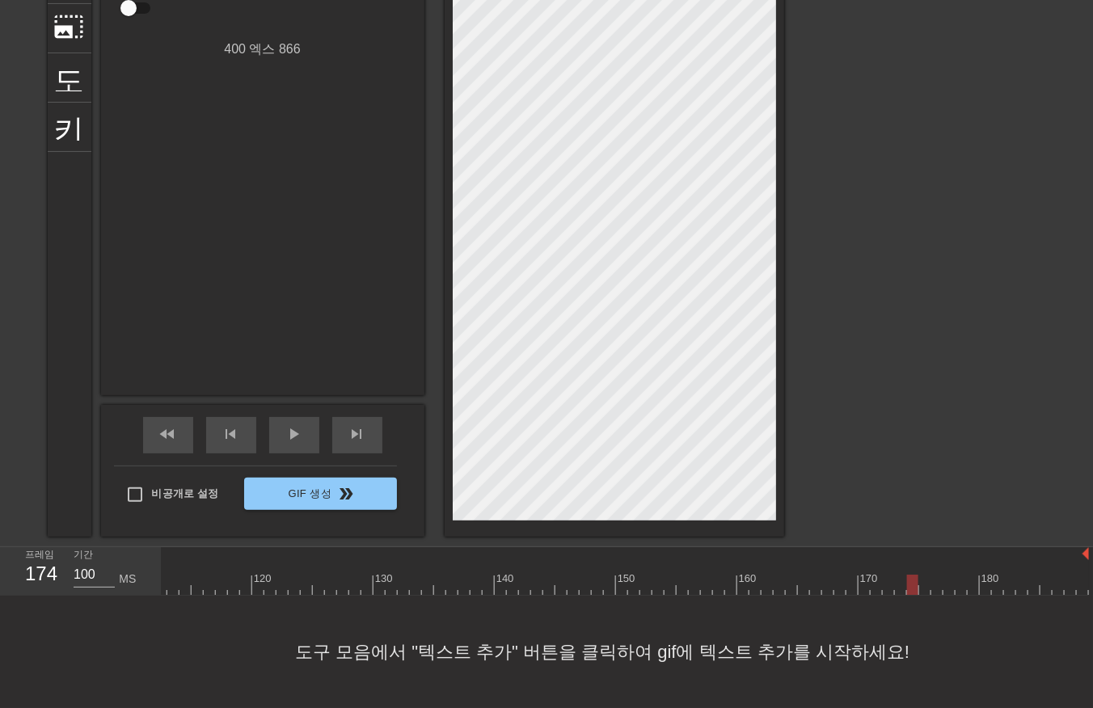
drag, startPoint x: 915, startPoint y: 571, endPoint x: 939, endPoint y: 570, distance: 24.3
drag, startPoint x: 939, startPoint y: 570, endPoint x: 952, endPoint y: 569, distance: 13.0
drag
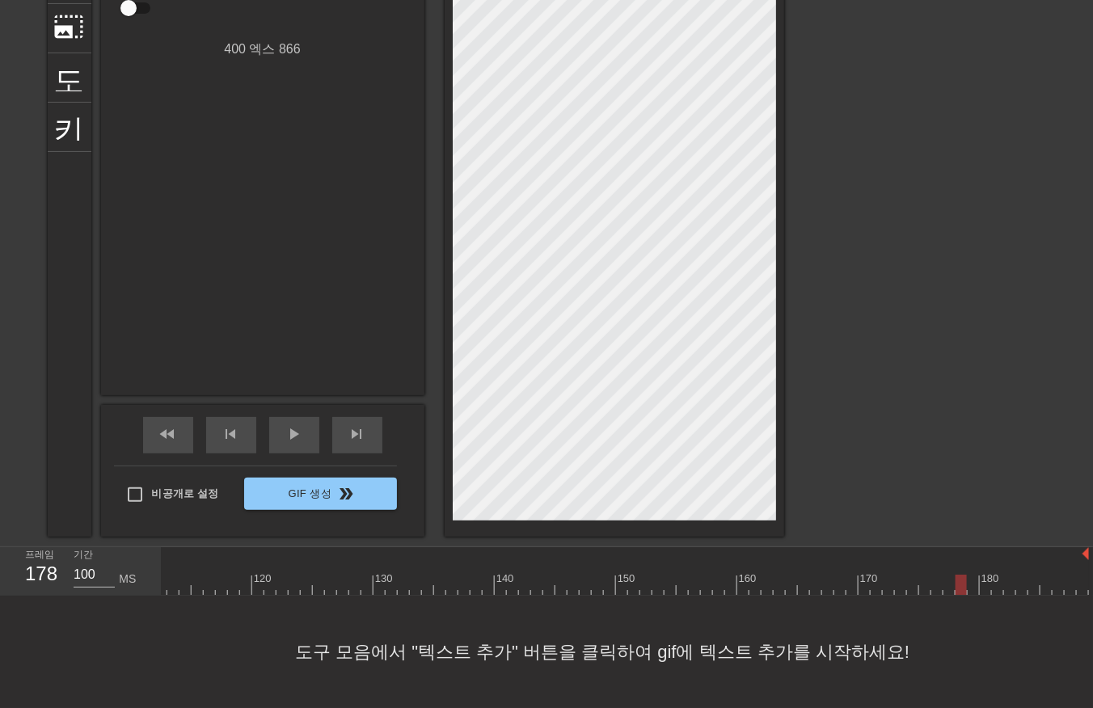
click at [1001, 575] on div at bounding box center [997, 585] width 11 height 20
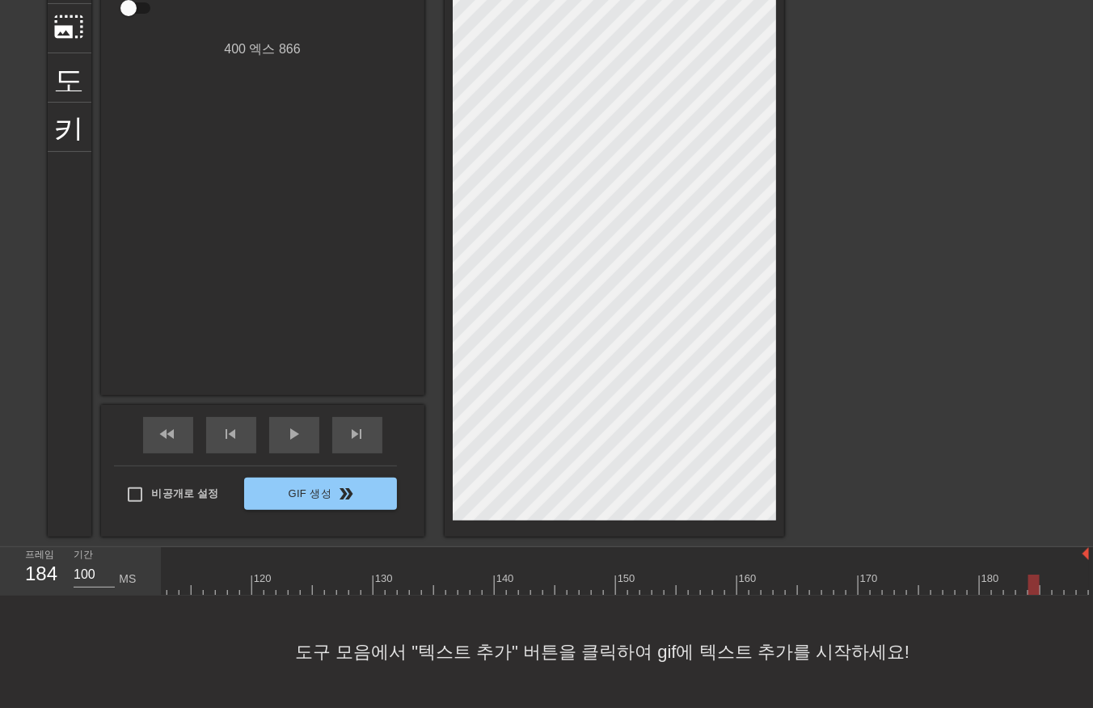
click at [1089, 560] on div "10 20 30 40 50 60 70 80 90 100 110 120 130 140 150 160" at bounding box center [627, 571] width 931 height 48
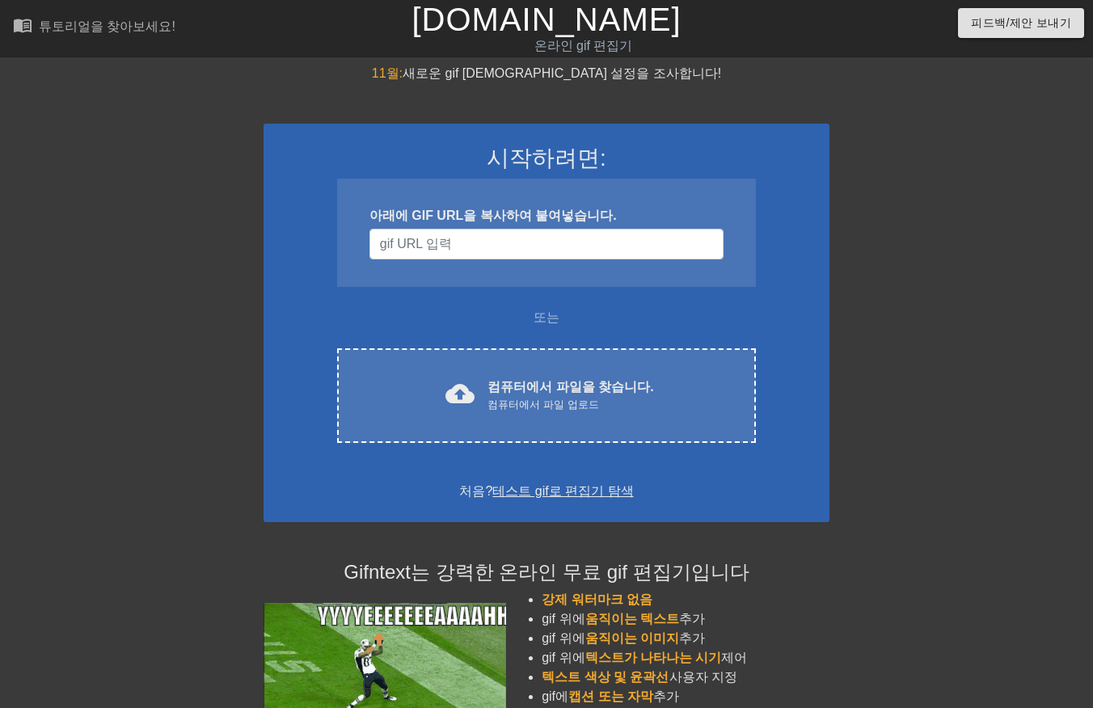
scroll to position [152, 0]
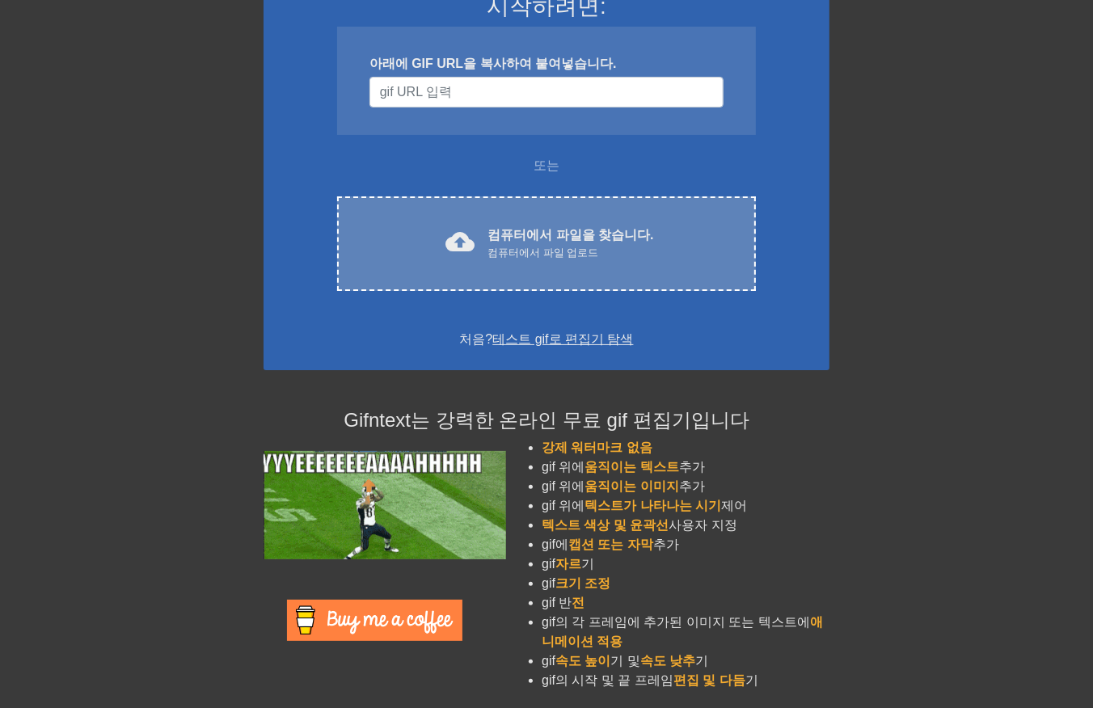
click at [555, 246] on div "컴퓨터에서 파일 업로드" at bounding box center [570, 253] width 166 height 16
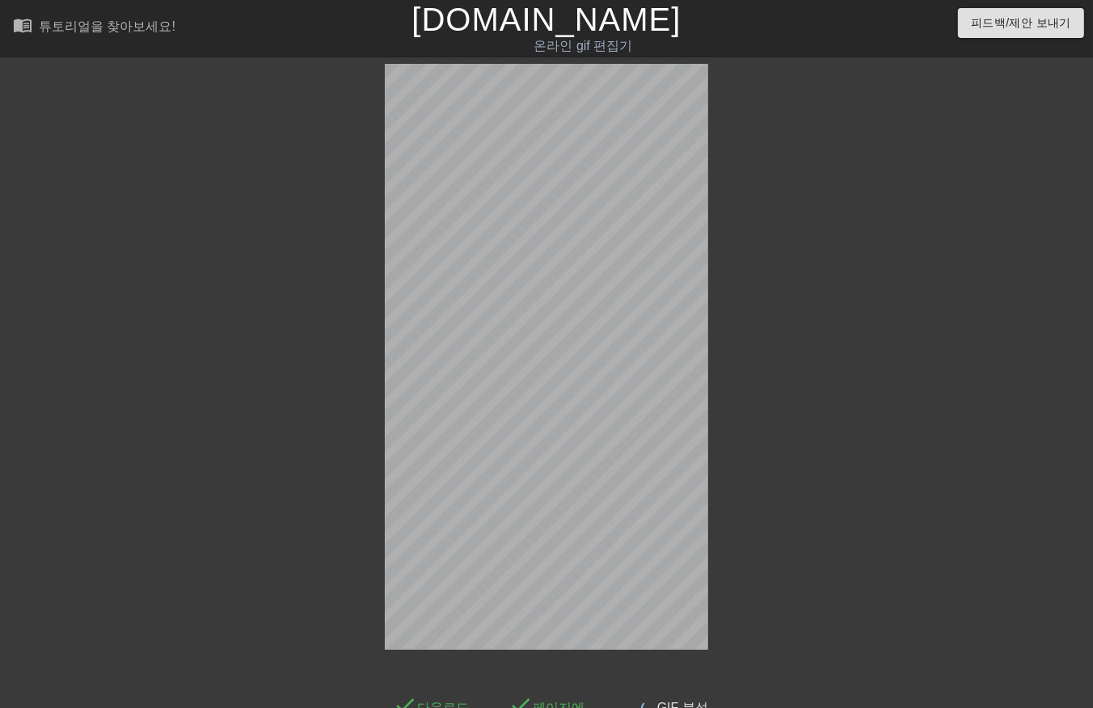
scroll to position [39, 0]
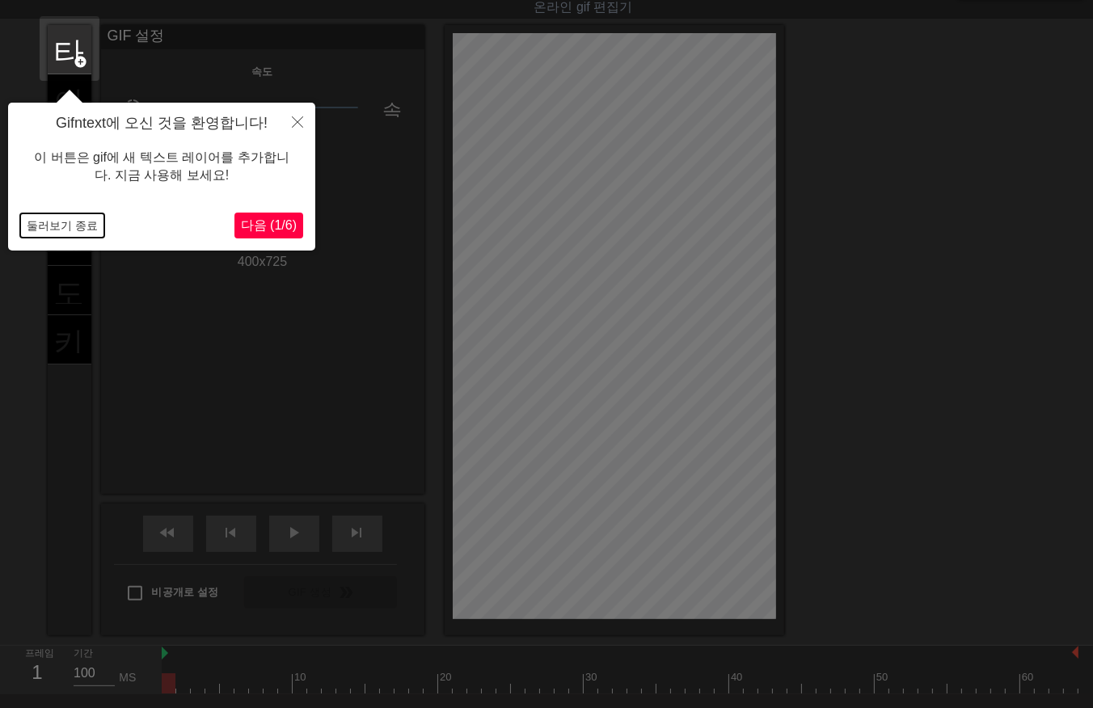
click at [81, 227] on button "둘러보기 종료" at bounding box center [62, 225] width 84 height 24
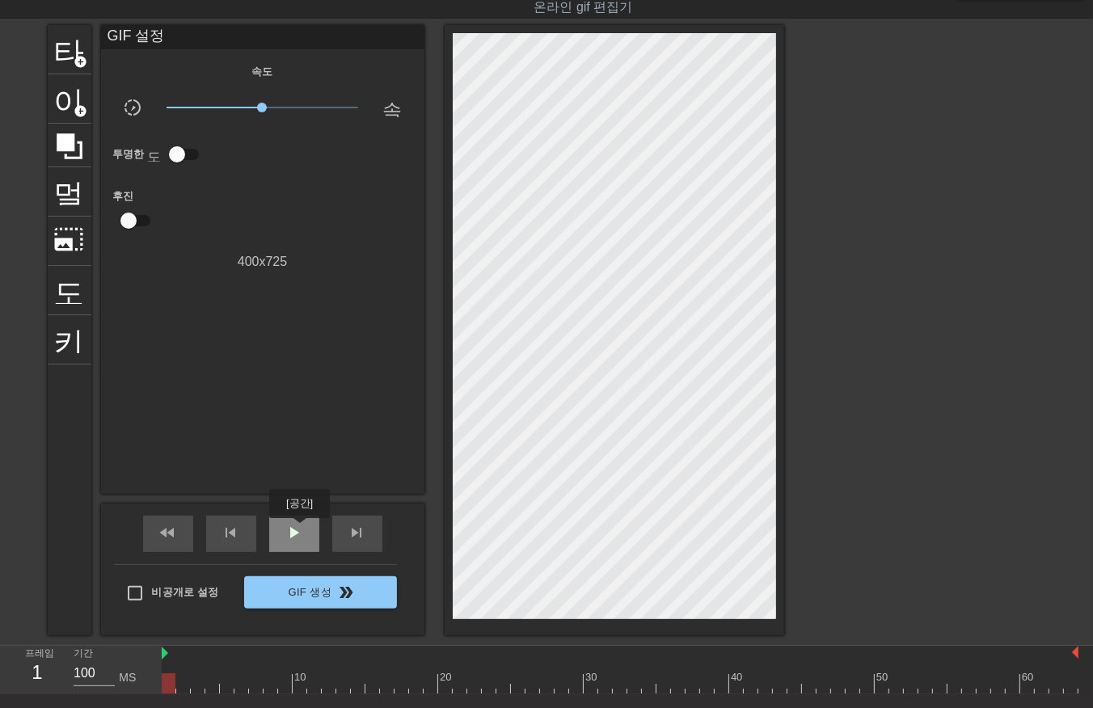
click at [297, 531] on span "play_arrow" at bounding box center [293, 532] width 19 height 19
drag, startPoint x: 289, startPoint y: 520, endPoint x: 234, endPoint y: 613, distance: 107.3
click at [291, 524] on div "일시 중지" at bounding box center [294, 534] width 50 height 36
click at [242, 687] on div at bounding box center [620, 683] width 917 height 20
click at [275, 690] on div at bounding box center [620, 683] width 917 height 20
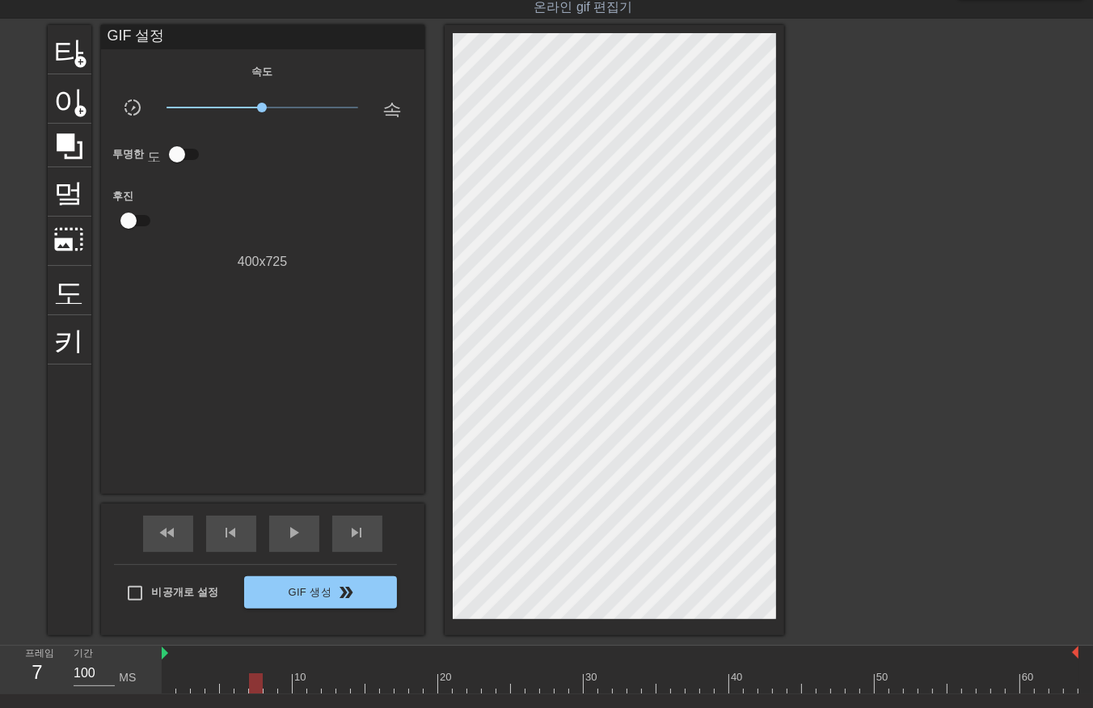
click at [255, 690] on div at bounding box center [620, 683] width 917 height 20
click at [238, 689] on div at bounding box center [620, 683] width 917 height 20
click at [251, 691] on div at bounding box center [620, 683] width 917 height 20
click at [270, 689] on div at bounding box center [620, 683] width 917 height 20
click at [284, 681] on div at bounding box center [620, 683] width 917 height 20
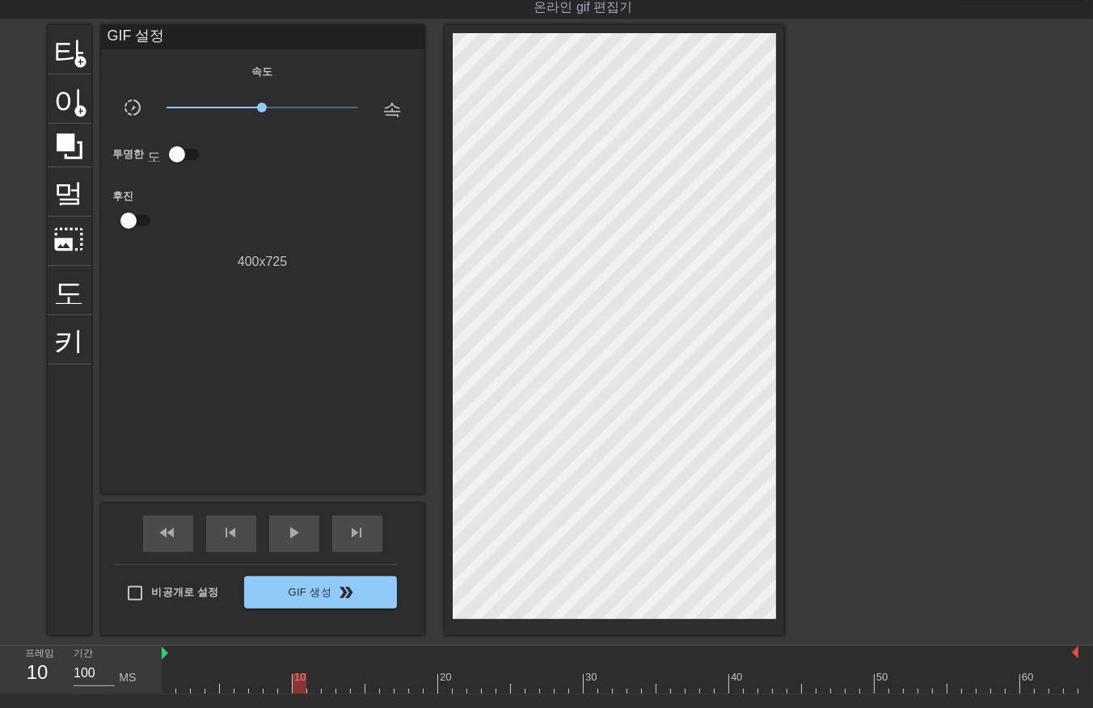
click at [301, 684] on div at bounding box center [620, 683] width 917 height 20
drag, startPoint x: 311, startPoint y: 681, endPoint x: 324, endPoint y: 696, distance: 19.5
click at [312, 685] on div at bounding box center [620, 683] width 917 height 20
drag, startPoint x: 328, startPoint y: 683, endPoint x: 327, endPoint y: 693, distance: 9.7
click at [327, 691] on div at bounding box center [620, 683] width 917 height 20
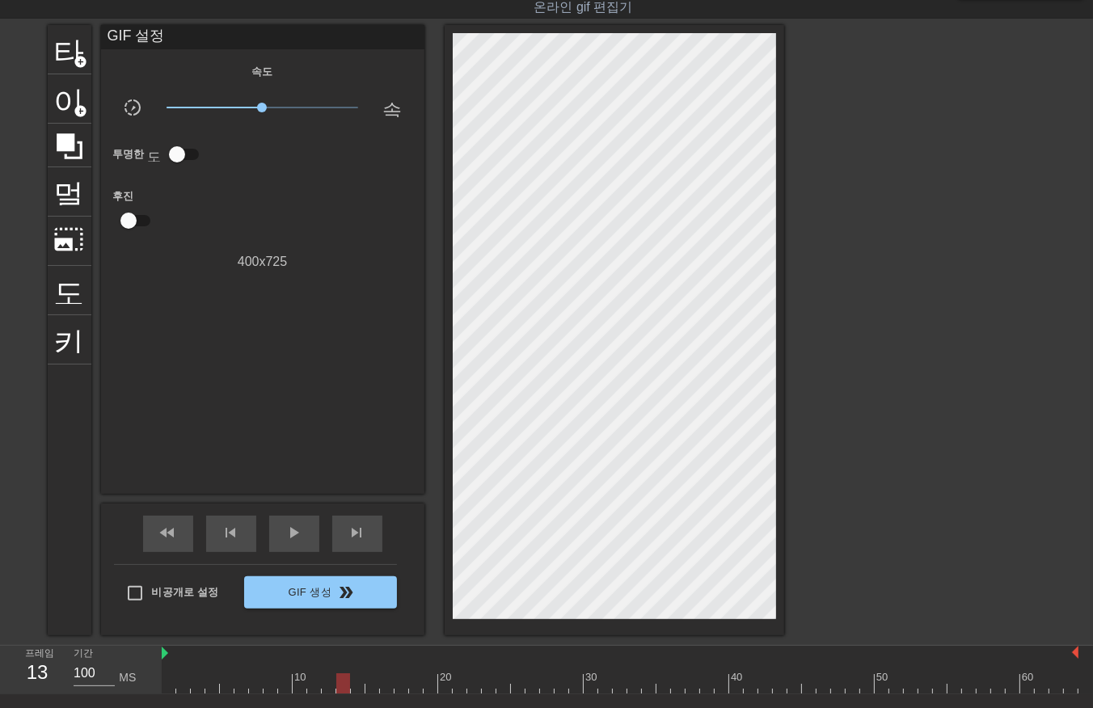
drag, startPoint x: 342, startPoint y: 685, endPoint x: 350, endPoint y: 688, distance: 8.7
click at [343, 687] on div at bounding box center [620, 683] width 917 height 20
click at [356, 684] on div at bounding box center [620, 683] width 917 height 20
drag, startPoint x: 369, startPoint y: 684, endPoint x: 377, endPoint y: 689, distance: 9.9
click at [369, 689] on div at bounding box center [620, 683] width 917 height 20
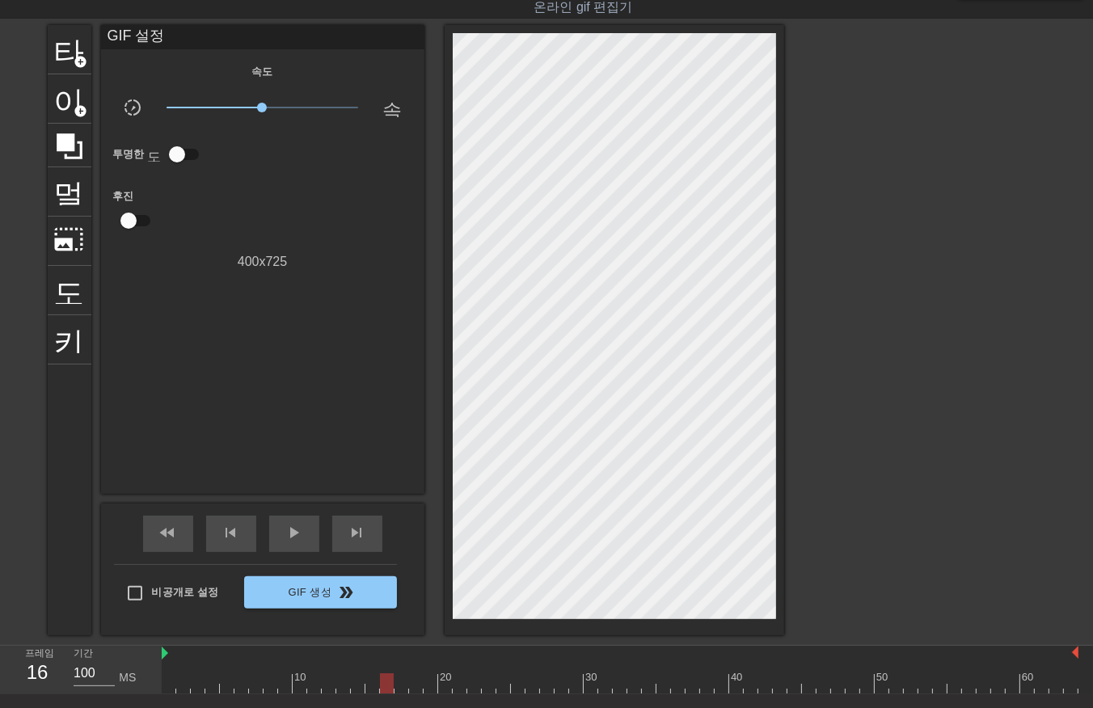
drag, startPoint x: 381, startPoint y: 687, endPoint x: 390, endPoint y: 689, distance: 9.0
click at [381, 688] on div at bounding box center [620, 683] width 917 height 20
drag, startPoint x: 397, startPoint y: 683, endPoint x: 406, endPoint y: 681, distance: 9.0
click at [398, 683] on div at bounding box center [620, 683] width 917 height 20
click at [414, 681] on div at bounding box center [620, 683] width 917 height 20
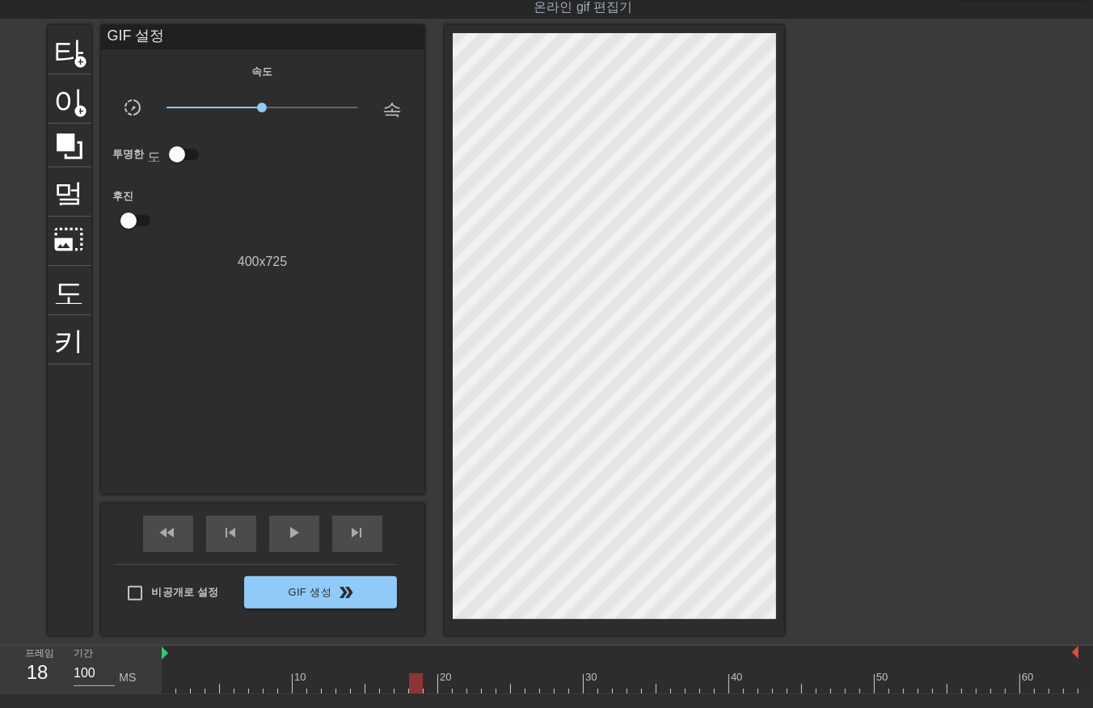
click at [432, 685] on div at bounding box center [620, 683] width 917 height 20
drag, startPoint x: 440, startPoint y: 688, endPoint x: 450, endPoint y: 689, distance: 9.7
click at [440, 689] on div at bounding box center [620, 683] width 917 height 20
click at [457, 683] on div at bounding box center [620, 683] width 917 height 20
click at [472, 688] on div at bounding box center [620, 683] width 917 height 20
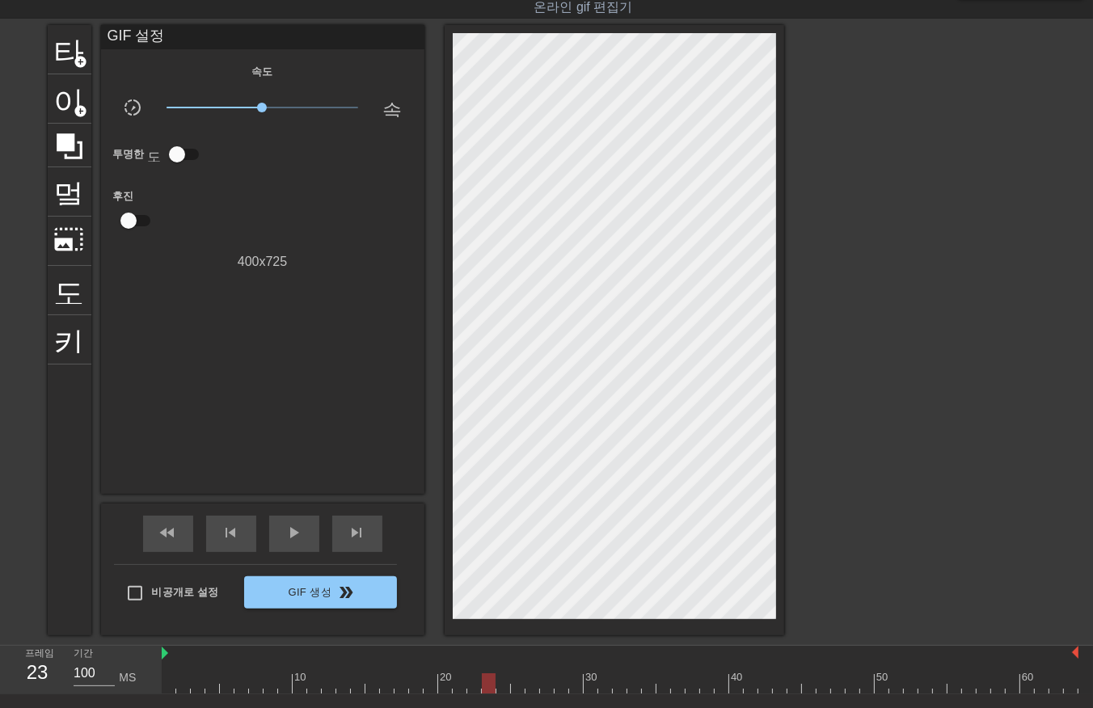
click at [486, 690] on div at bounding box center [620, 683] width 917 height 20
click at [499, 688] on div at bounding box center [620, 683] width 917 height 20
click at [515, 693] on div "10 20 30 40 50 60" at bounding box center [620, 670] width 917 height 48
drag, startPoint x: 518, startPoint y: 685, endPoint x: 526, endPoint y: 693, distance: 10.9
click at [518, 690] on div at bounding box center [620, 683] width 917 height 20
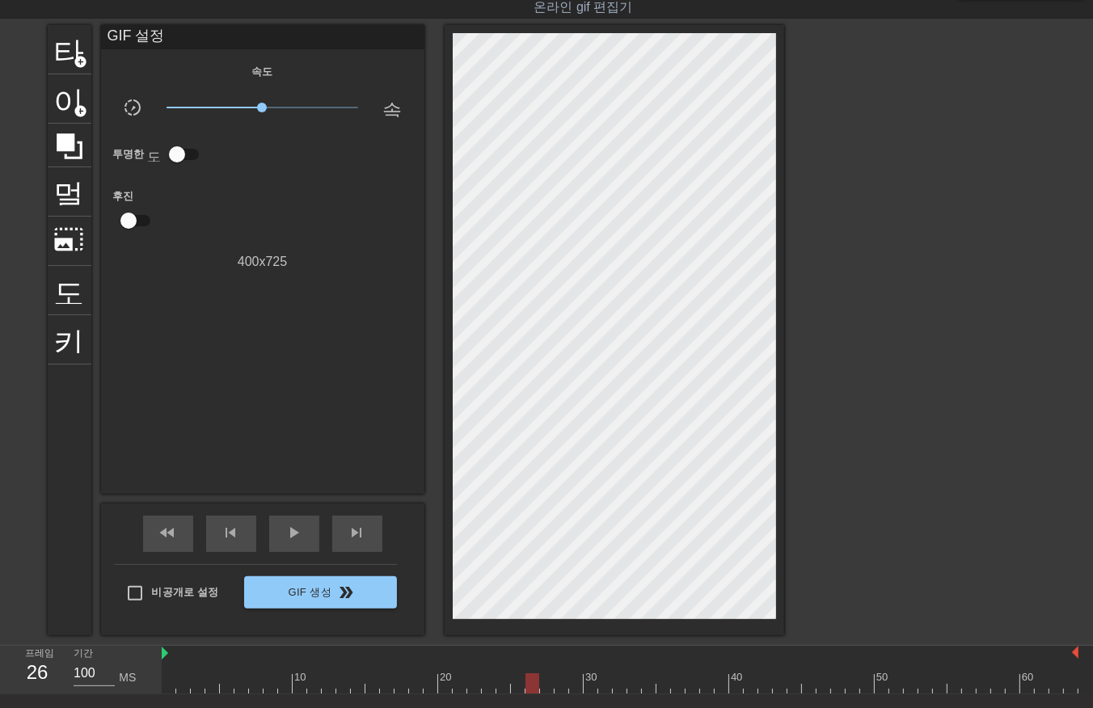
drag, startPoint x: 529, startPoint y: 684, endPoint x: 539, endPoint y: 687, distance: 10.2
click at [529, 687] on div at bounding box center [620, 683] width 917 height 20
click at [546, 684] on div at bounding box center [620, 683] width 917 height 20
click at [556, 685] on div at bounding box center [620, 683] width 917 height 20
click at [571, 682] on div at bounding box center [620, 683] width 917 height 20
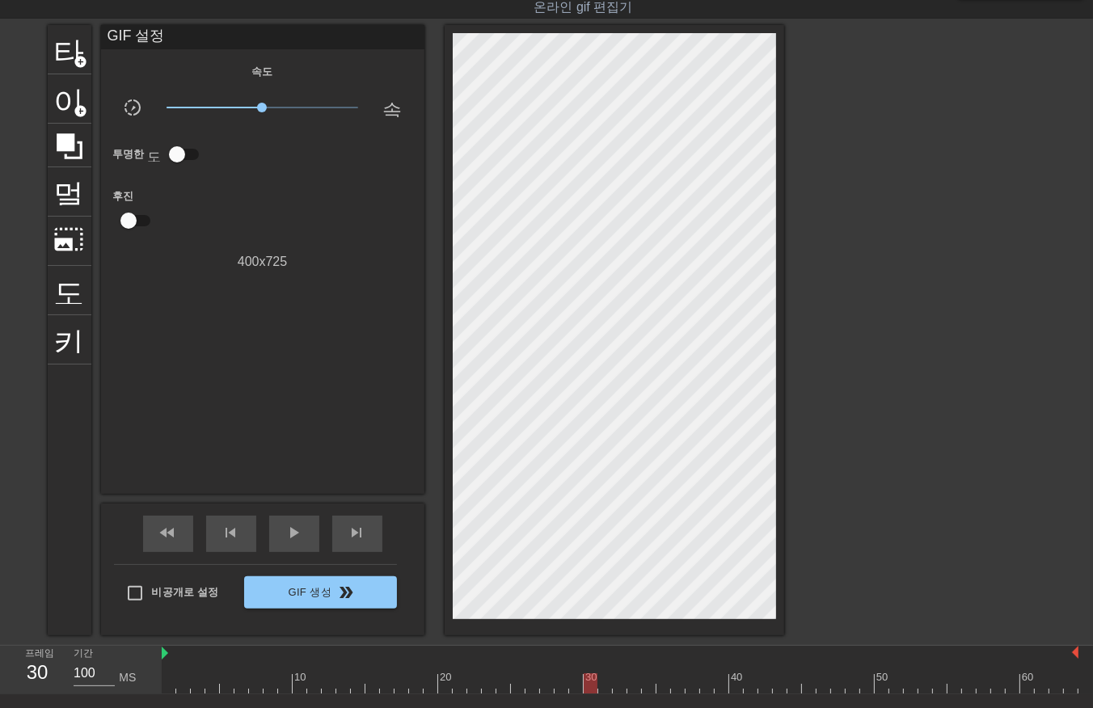
click at [591, 687] on div at bounding box center [620, 683] width 917 height 20
click at [603, 688] on div at bounding box center [620, 683] width 917 height 20
click at [617, 688] on div at bounding box center [620, 683] width 917 height 20
drag, startPoint x: 634, startPoint y: 681, endPoint x: 647, endPoint y: 685, distance: 14.1
click at [634, 684] on div at bounding box center [620, 683] width 917 height 20
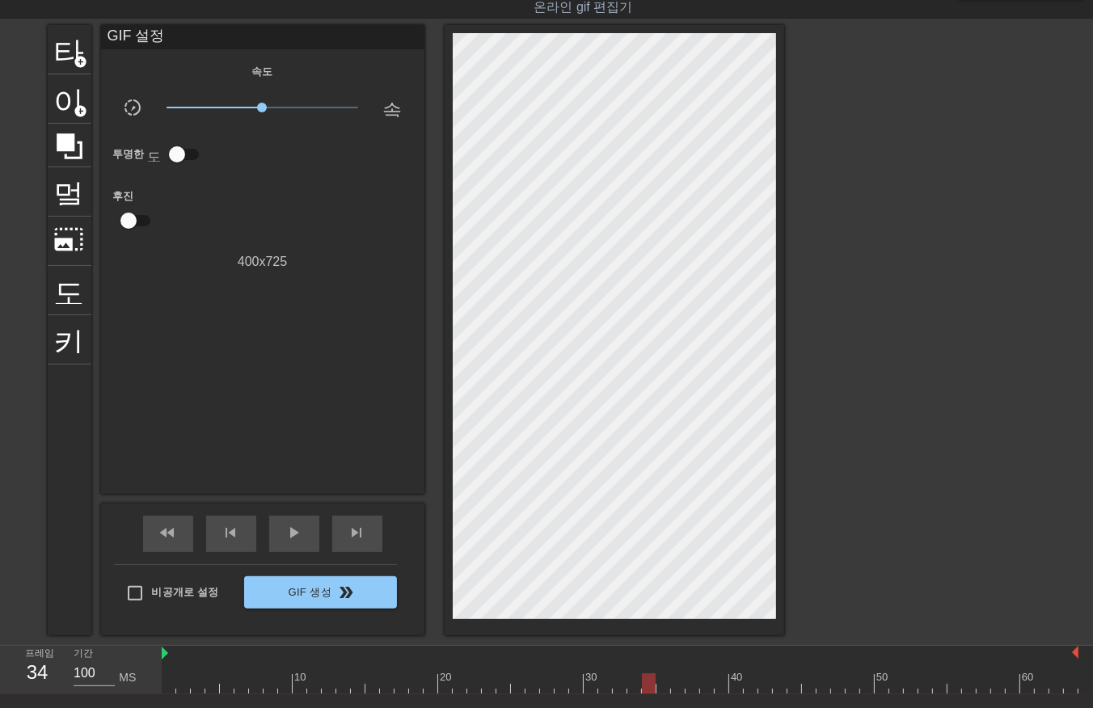
drag, startPoint x: 648, startPoint y: 677, endPoint x: 645, endPoint y: 689, distance: 11.8
click at [645, 689] on div at bounding box center [620, 683] width 917 height 20
click at [663, 682] on div at bounding box center [620, 683] width 917 height 20
drag, startPoint x: 677, startPoint y: 683, endPoint x: 685, endPoint y: 684, distance: 8.1
click at [676, 687] on div at bounding box center [620, 683] width 917 height 20
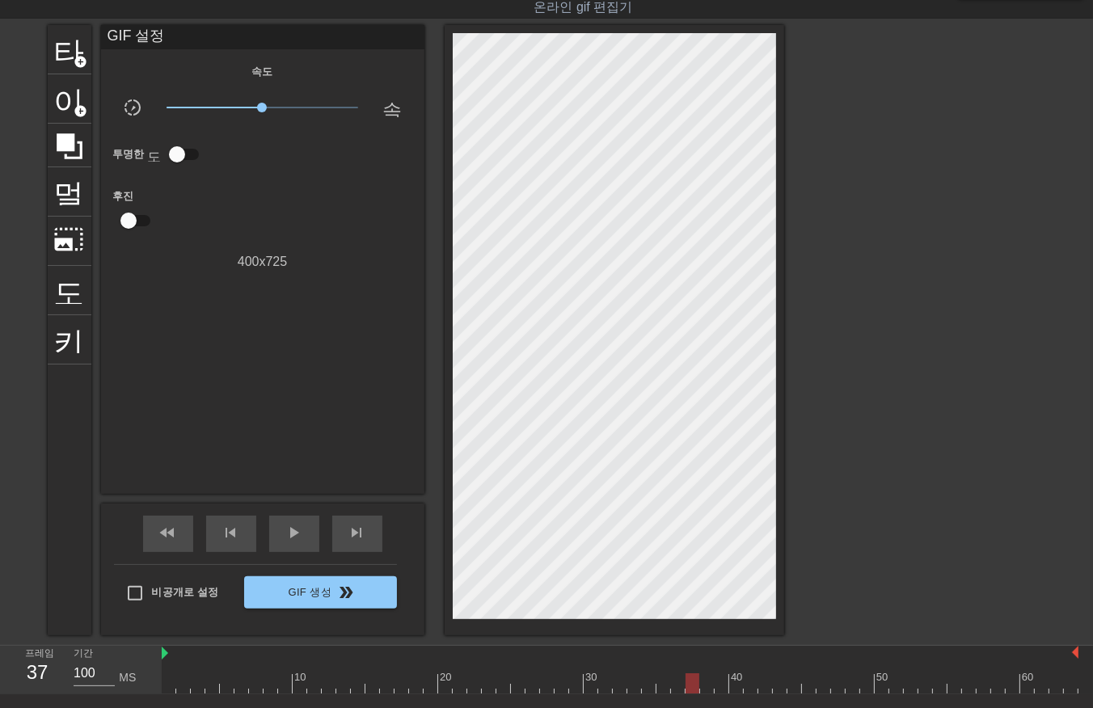
click at [689, 685] on div at bounding box center [620, 683] width 917 height 20
drag, startPoint x: 705, startPoint y: 685, endPoint x: 714, endPoint y: 688, distance: 9.2
click at [705, 689] on div at bounding box center [620, 683] width 917 height 20
click at [715, 687] on div at bounding box center [620, 683] width 917 height 20
click at [733, 687] on div at bounding box center [620, 683] width 917 height 20
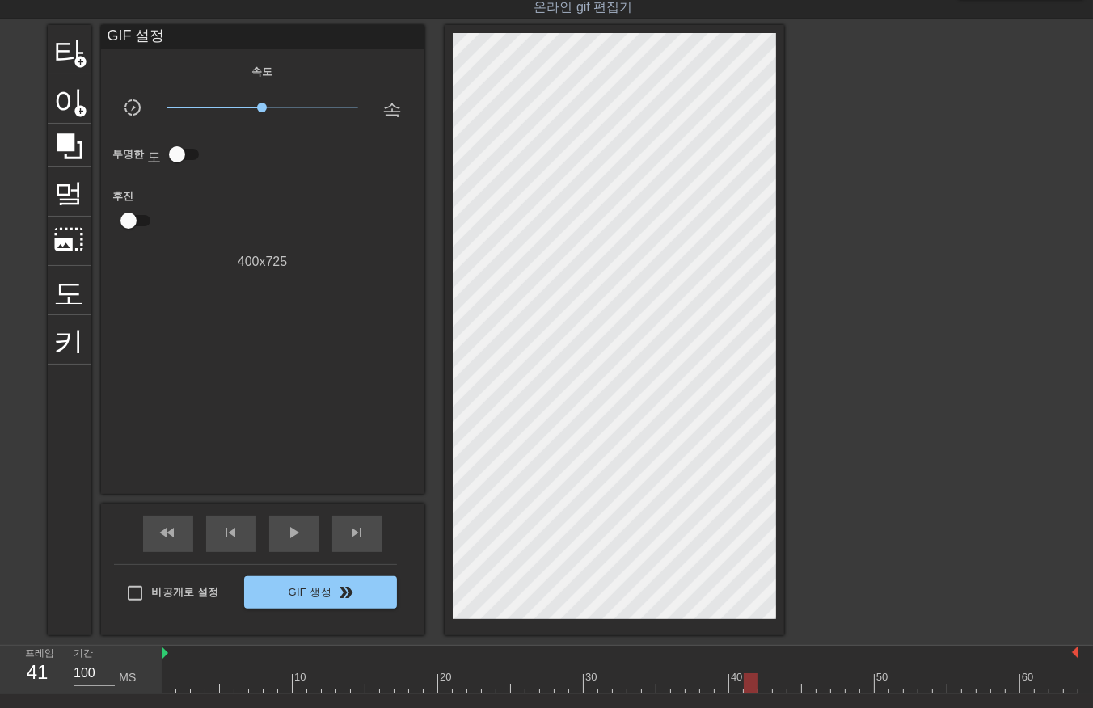
click at [748, 684] on div at bounding box center [620, 683] width 917 height 20
click at [763, 683] on div at bounding box center [620, 683] width 917 height 20
drag, startPoint x: 777, startPoint y: 682, endPoint x: 782, endPoint y: 692, distance: 10.8
click at [777, 688] on div at bounding box center [620, 683] width 917 height 20
click at [790, 688] on div at bounding box center [620, 683] width 917 height 20
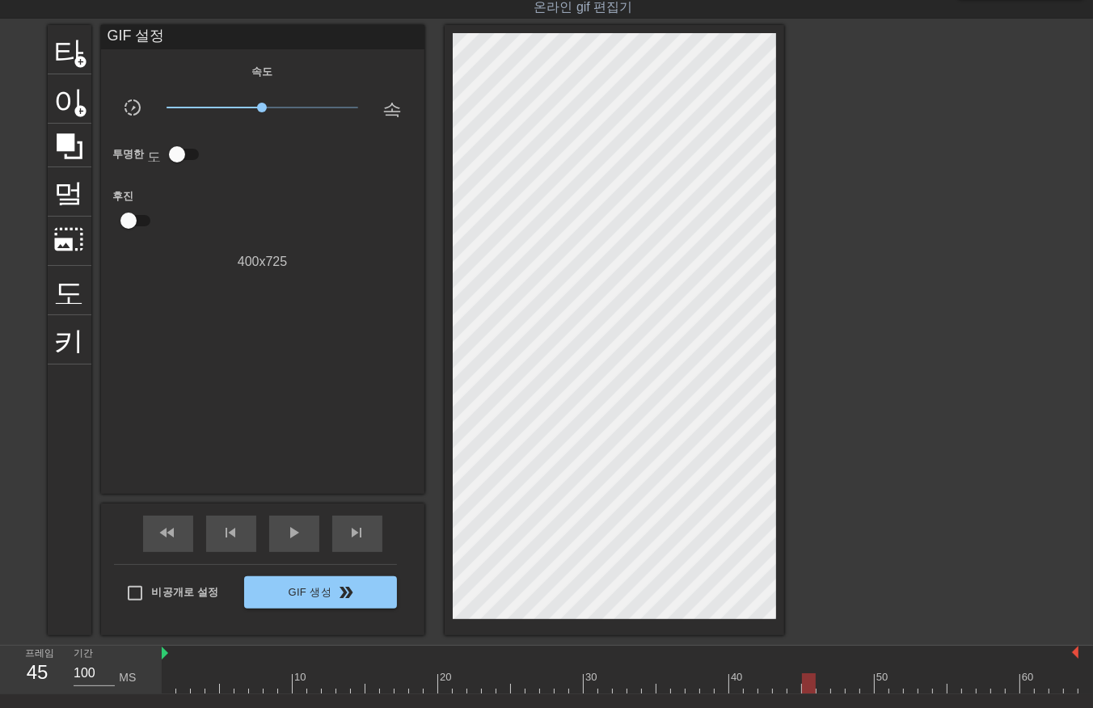
click at [810, 685] on div at bounding box center [620, 683] width 917 height 20
click at [823, 688] on div at bounding box center [620, 683] width 917 height 20
click at [837, 684] on div at bounding box center [620, 683] width 917 height 20
drag, startPoint x: 853, startPoint y: 680, endPoint x: 849, endPoint y: 689, distance: 10.5
click at [849, 689] on div at bounding box center [620, 683] width 917 height 20
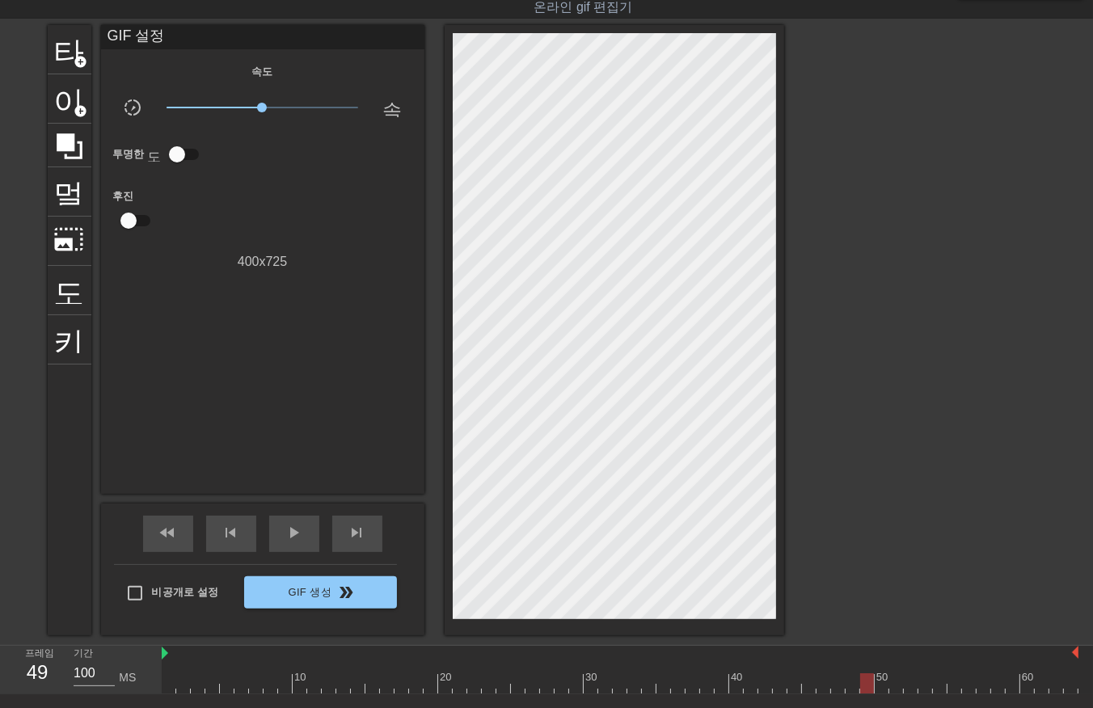
click at [863, 682] on div at bounding box center [620, 683] width 917 height 20
click at [883, 690] on div at bounding box center [620, 683] width 917 height 20
click at [893, 689] on div at bounding box center [620, 683] width 917 height 20
click at [907, 685] on div at bounding box center [620, 683] width 917 height 20
click at [925, 687] on div at bounding box center [620, 683] width 917 height 20
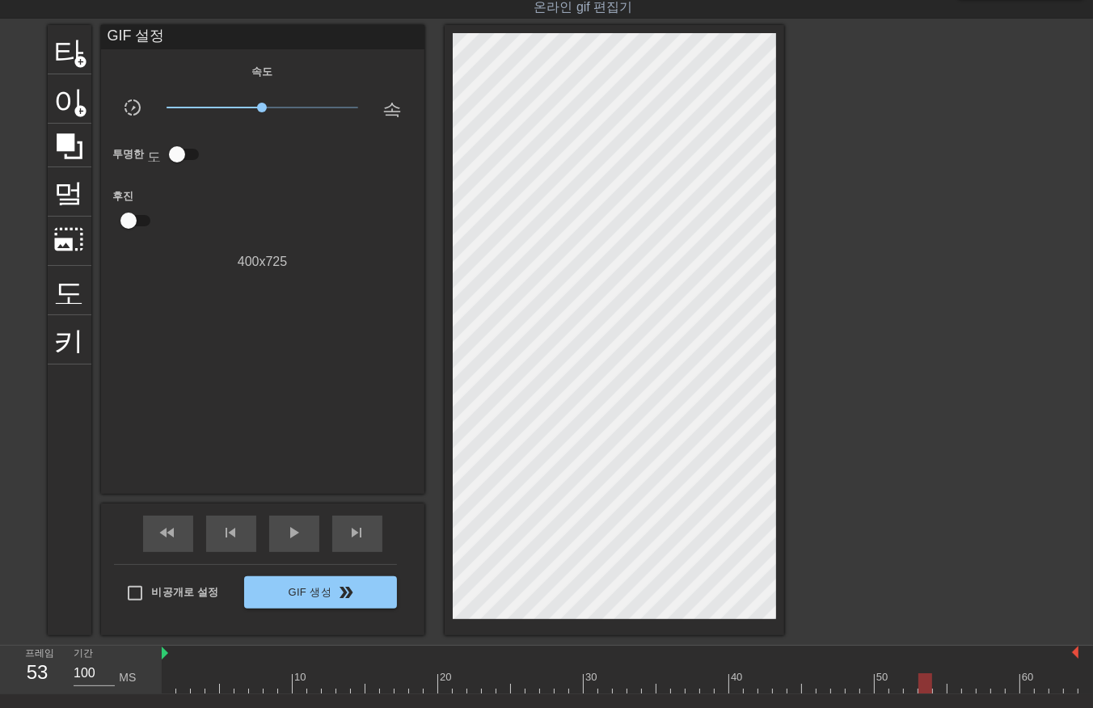
click at [935, 690] on div at bounding box center [620, 683] width 917 height 20
click at [950, 689] on div at bounding box center [620, 683] width 917 height 20
drag, startPoint x: 967, startPoint y: 684, endPoint x: 974, endPoint y: 689, distance: 8.7
click at [968, 688] on div at bounding box center [620, 683] width 917 height 20
click at [979, 687] on div at bounding box center [620, 683] width 917 height 20
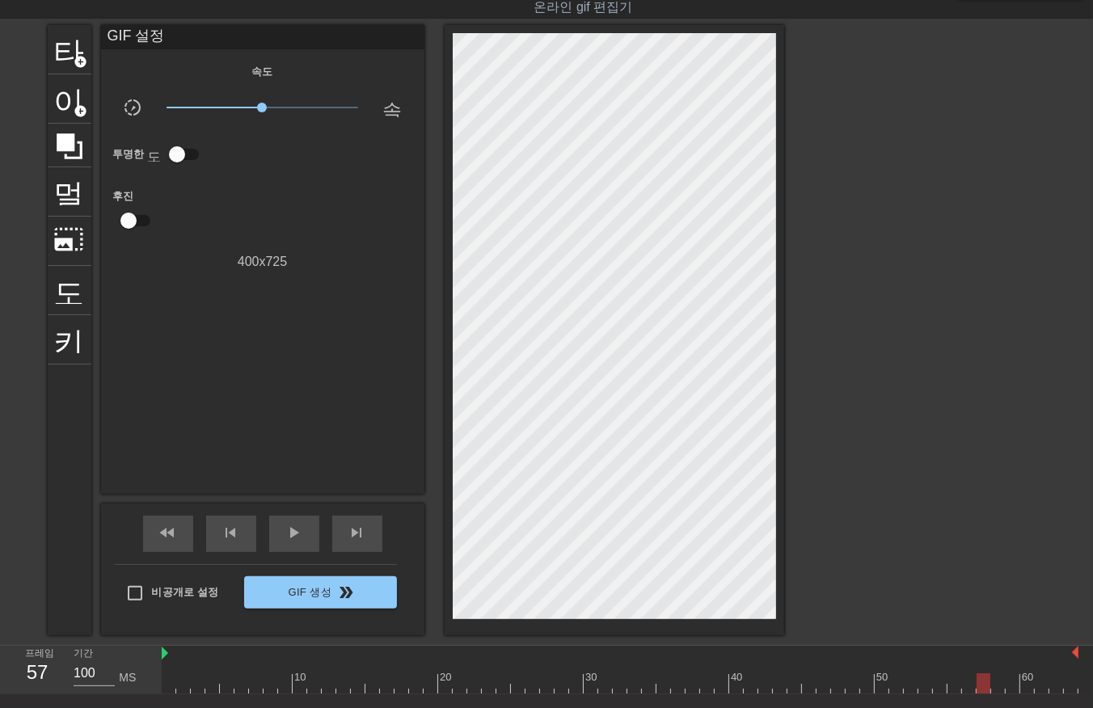
drag, startPoint x: 997, startPoint y: 682, endPoint x: 992, endPoint y: 691, distance: 9.8
click at [992, 690] on div at bounding box center [620, 683] width 917 height 20
